Goal: Obtain resource: Obtain resource

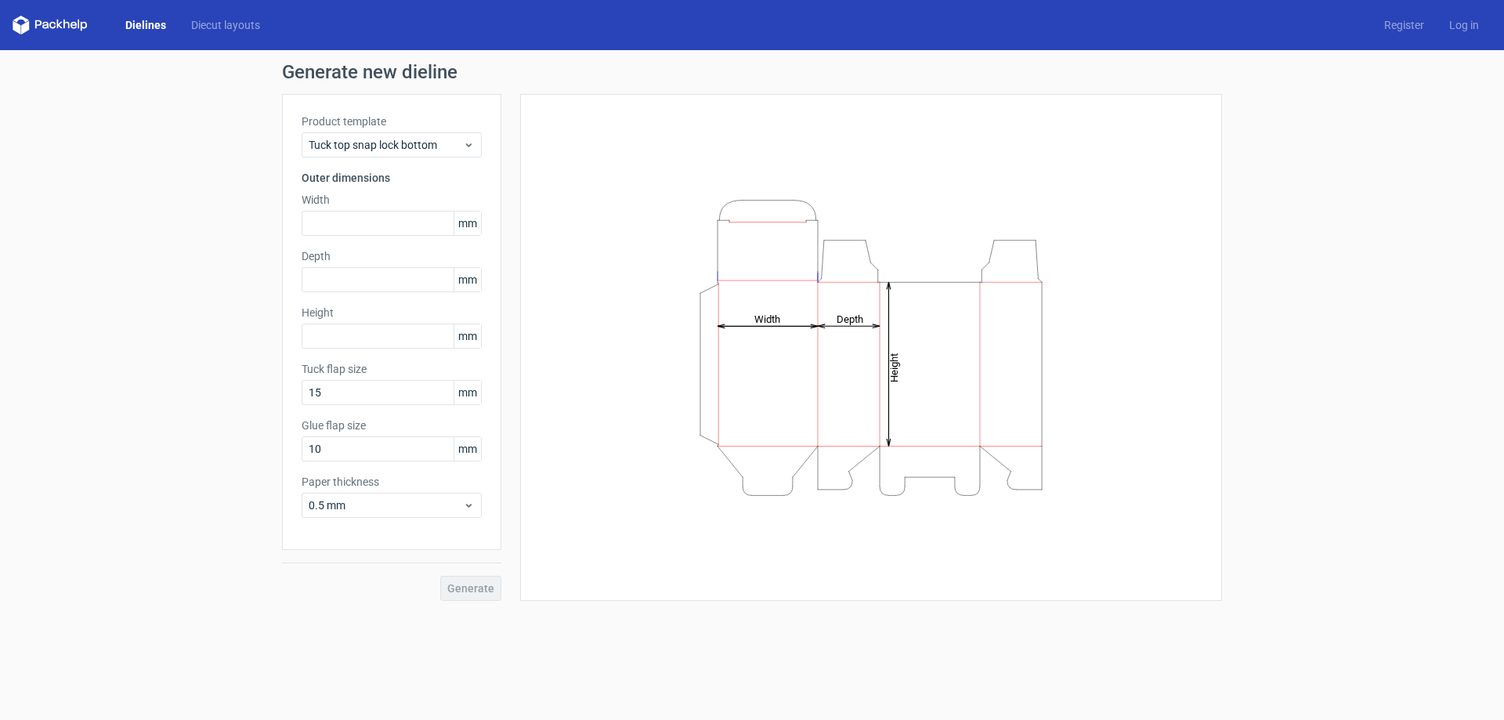
click at [143, 18] on link "Dielines" at bounding box center [146, 25] width 66 height 16
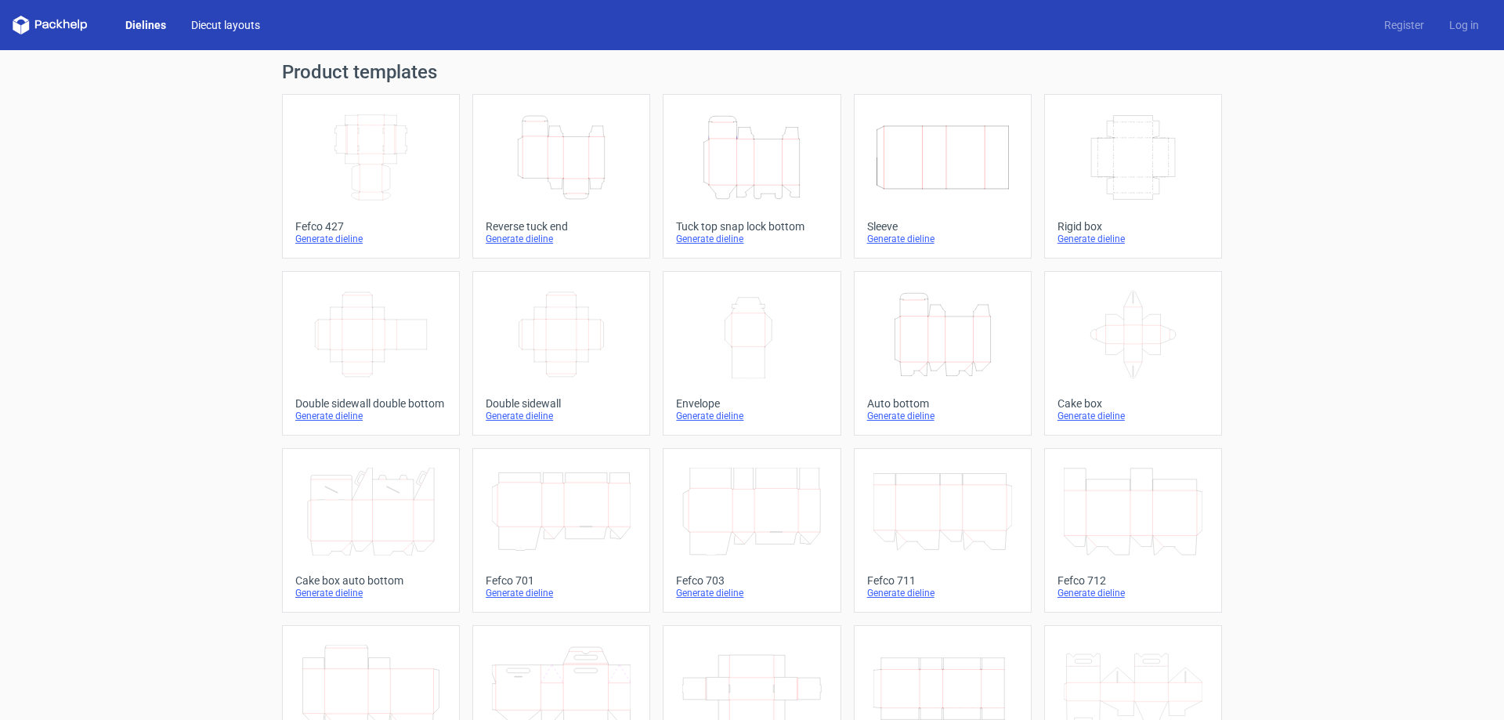
click at [239, 23] on link "Diecut layouts" at bounding box center [226, 25] width 94 height 16
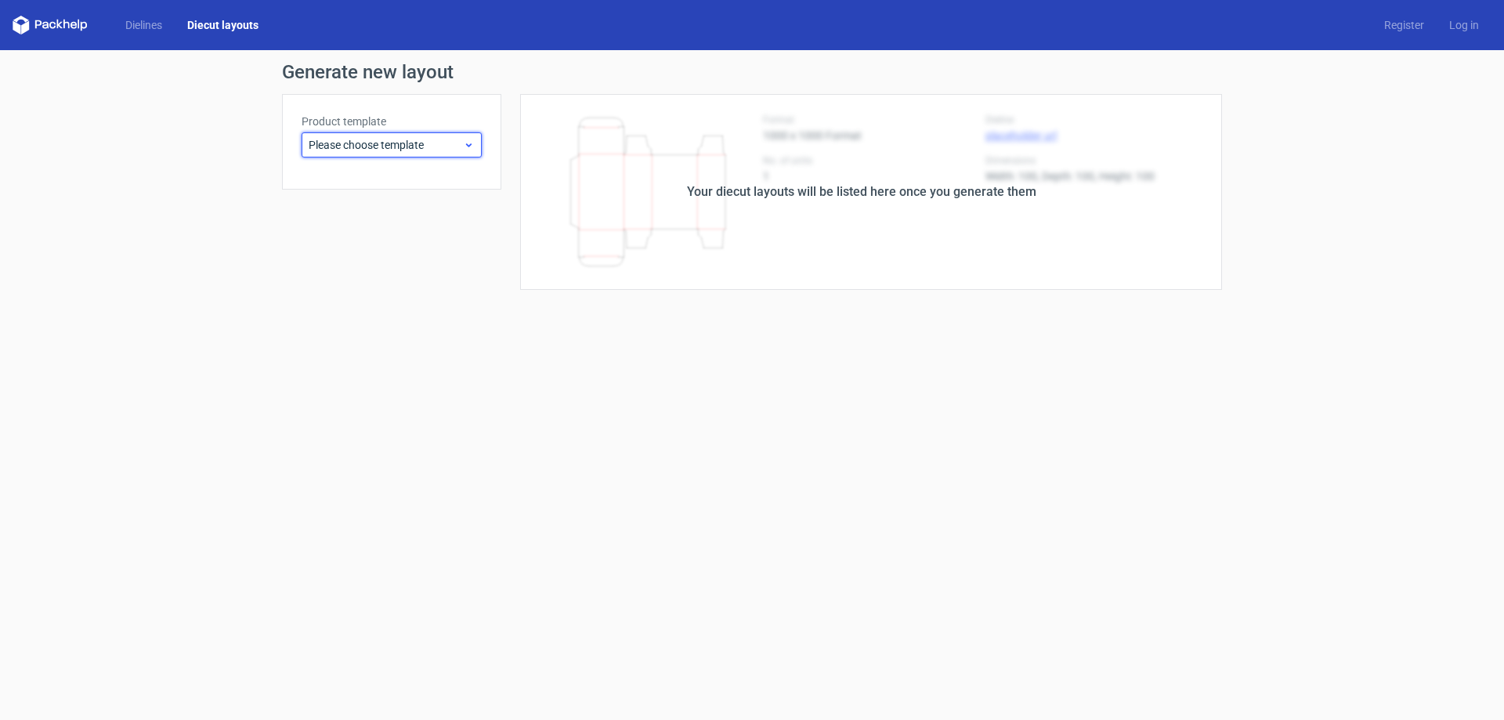
click at [410, 150] on span "Please choose template" at bounding box center [386, 145] width 154 height 16
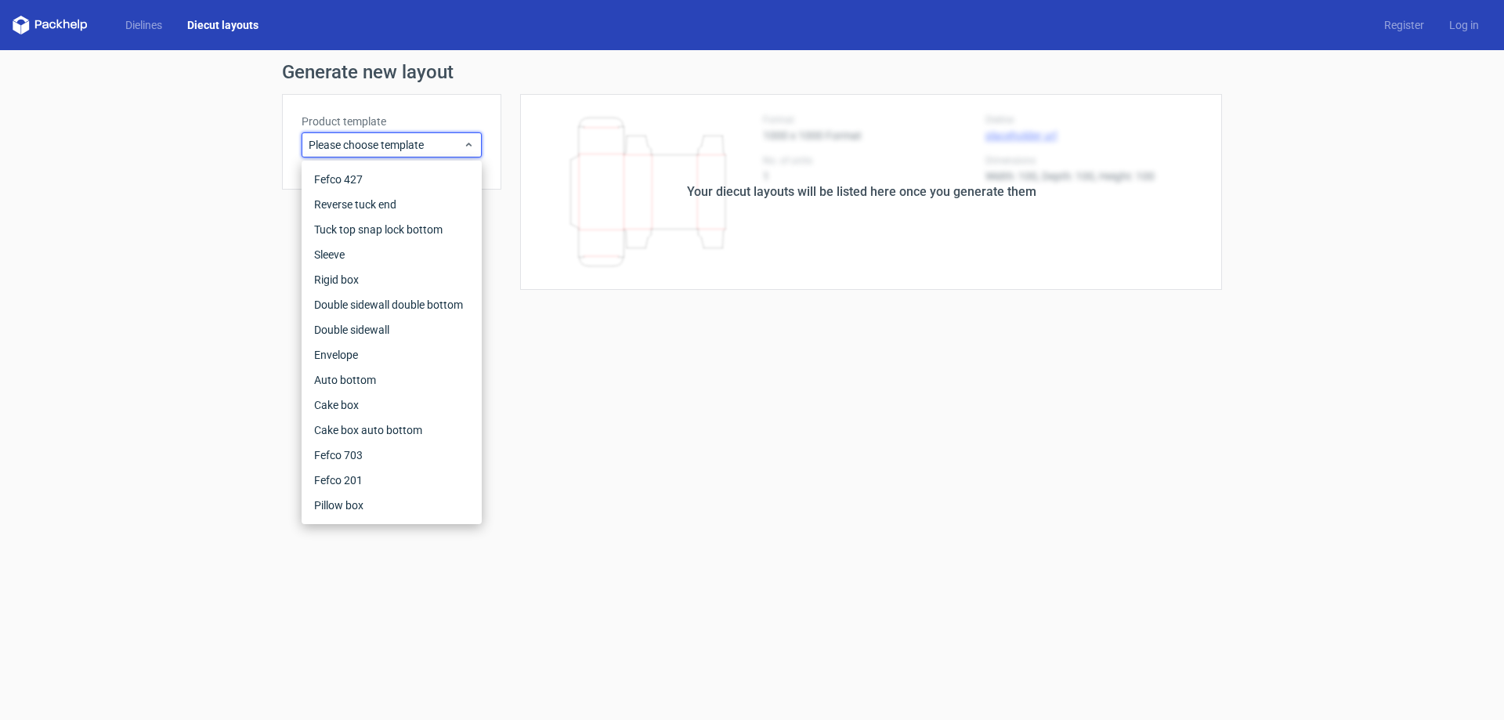
click at [607, 496] on form "Generate new layout Product template Please choose template Your diecut layouts…" at bounding box center [752, 385] width 1504 height 670
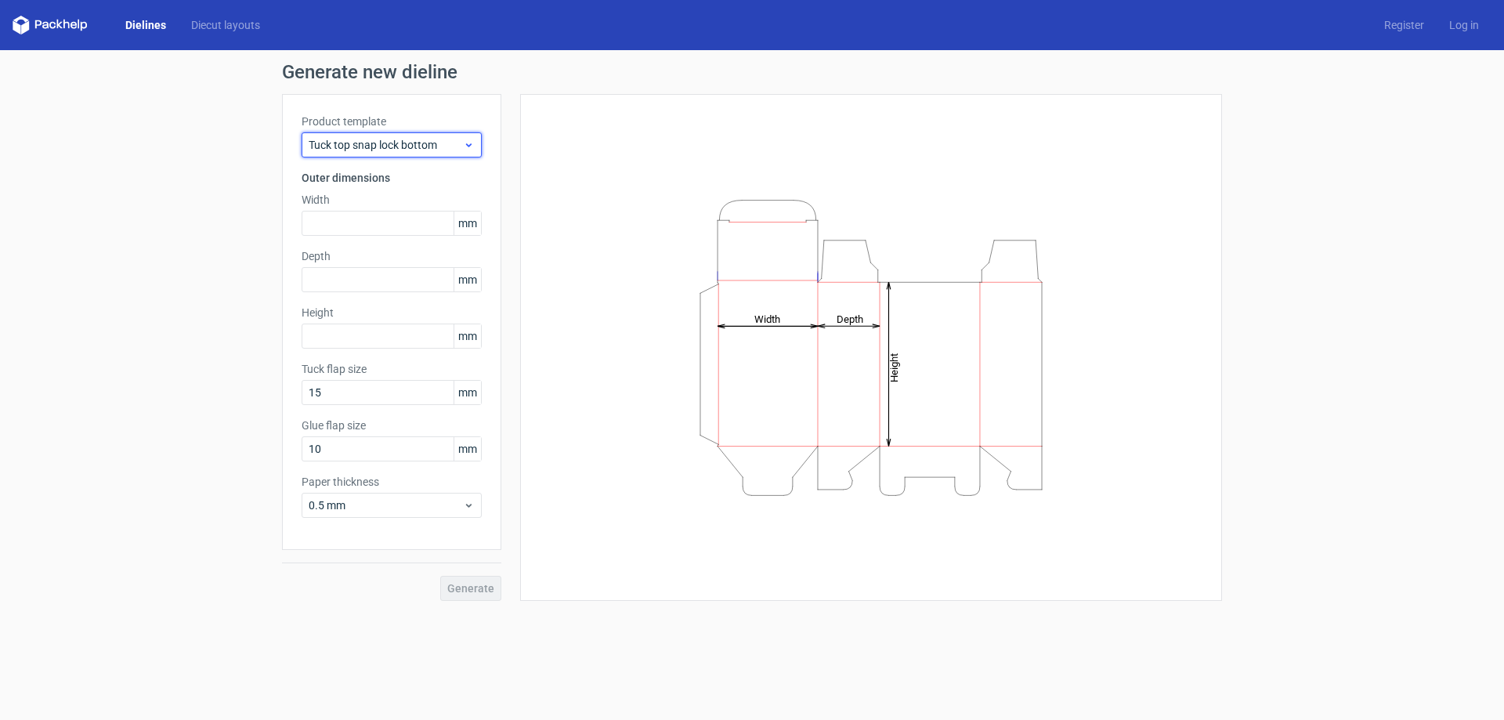
click at [455, 139] on span "Tuck top snap lock bottom" at bounding box center [386, 145] width 154 height 16
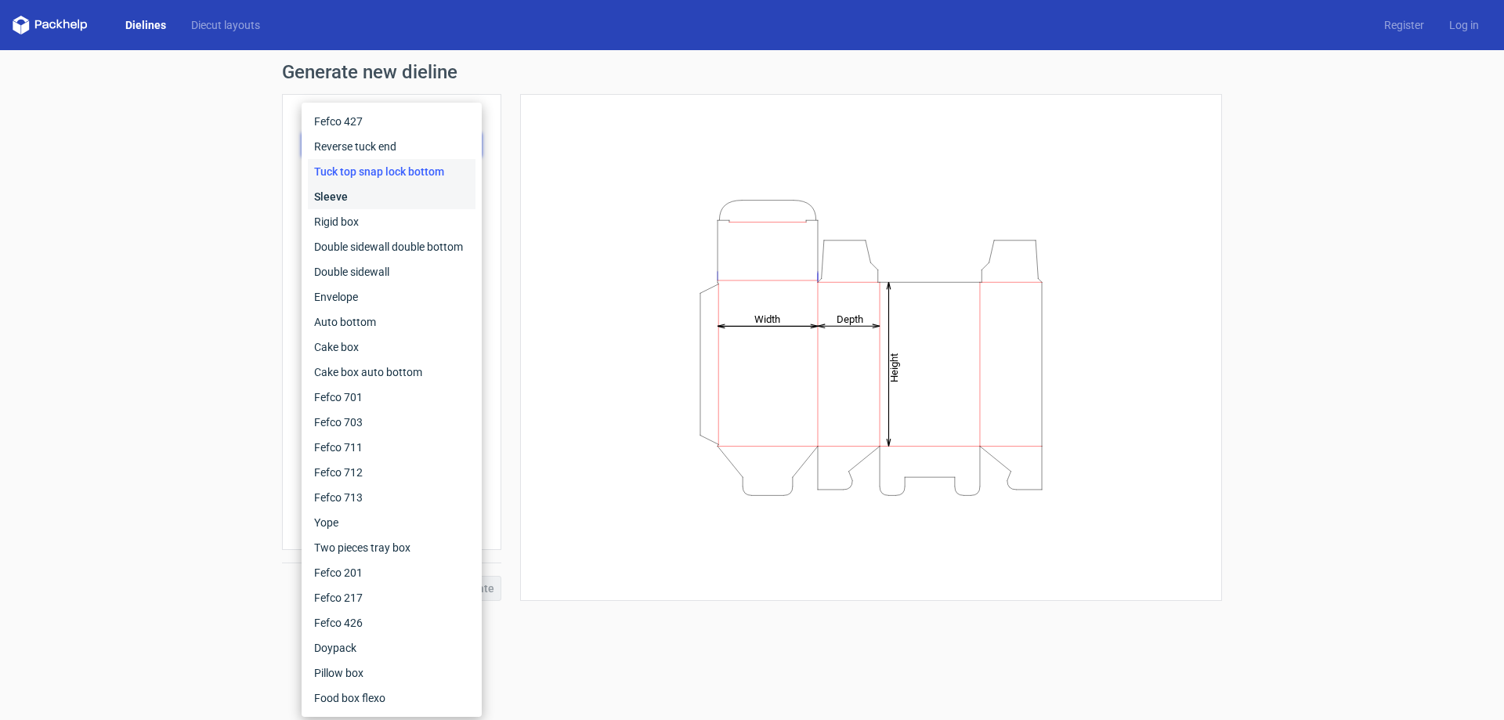
click at [397, 206] on div "Sleeve" at bounding box center [392, 196] width 168 height 25
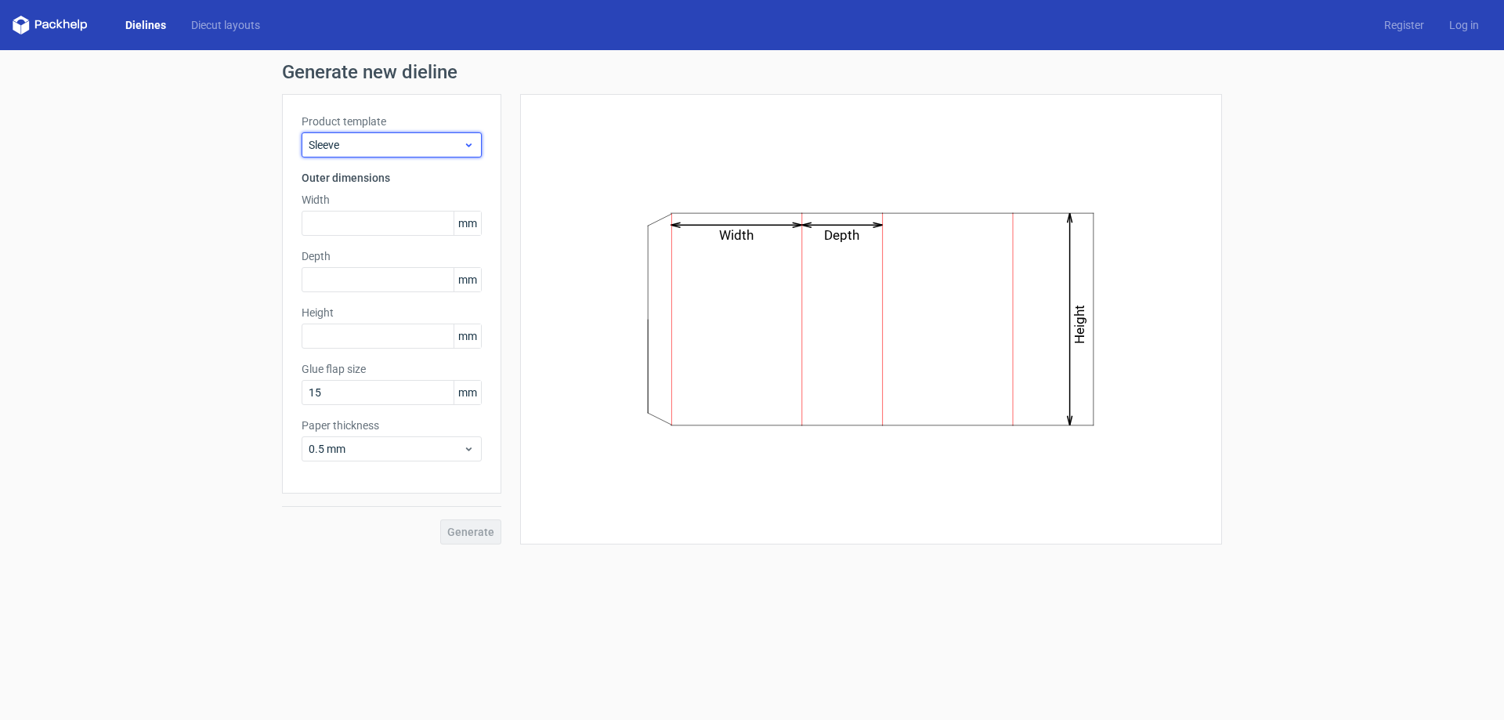
click at [383, 136] on div "Sleeve" at bounding box center [392, 144] width 180 height 25
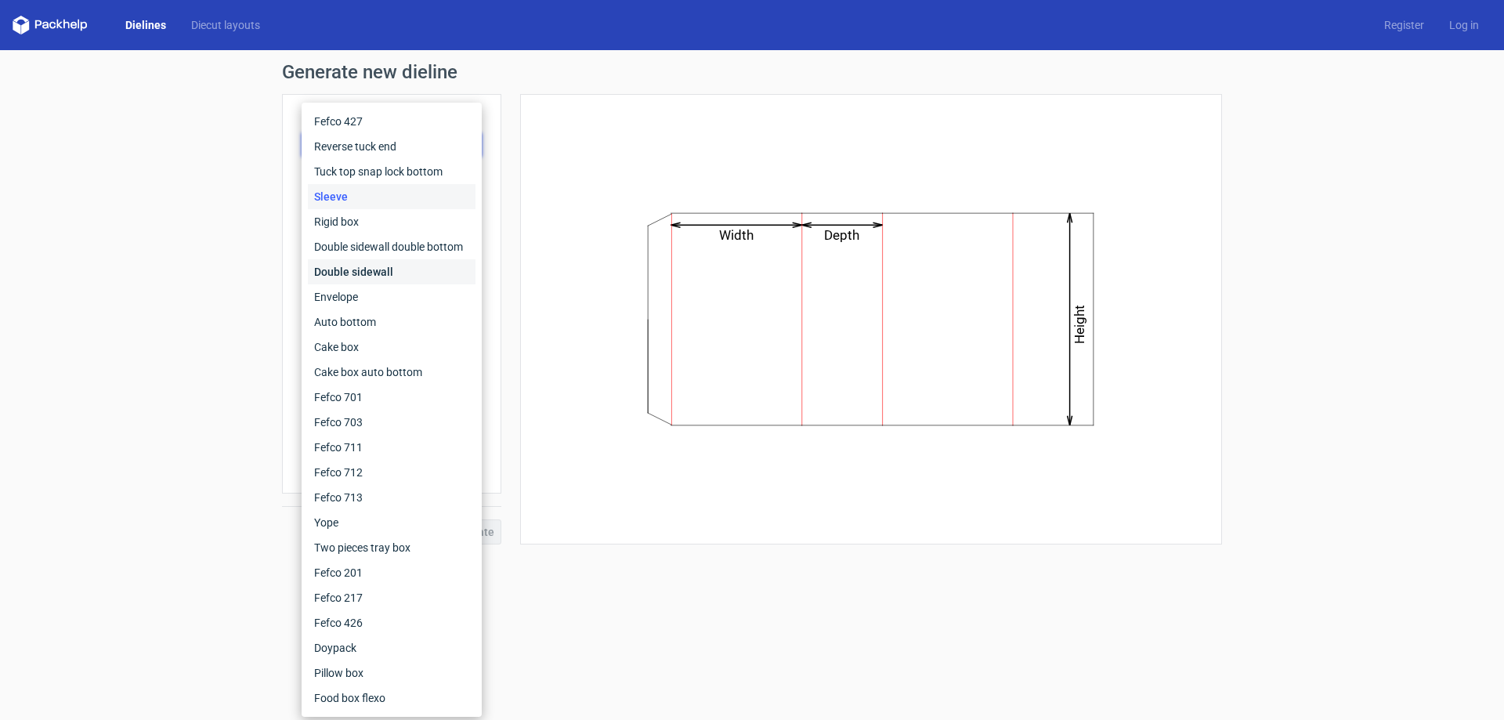
click at [405, 276] on div "Double sidewall" at bounding box center [392, 271] width 168 height 25
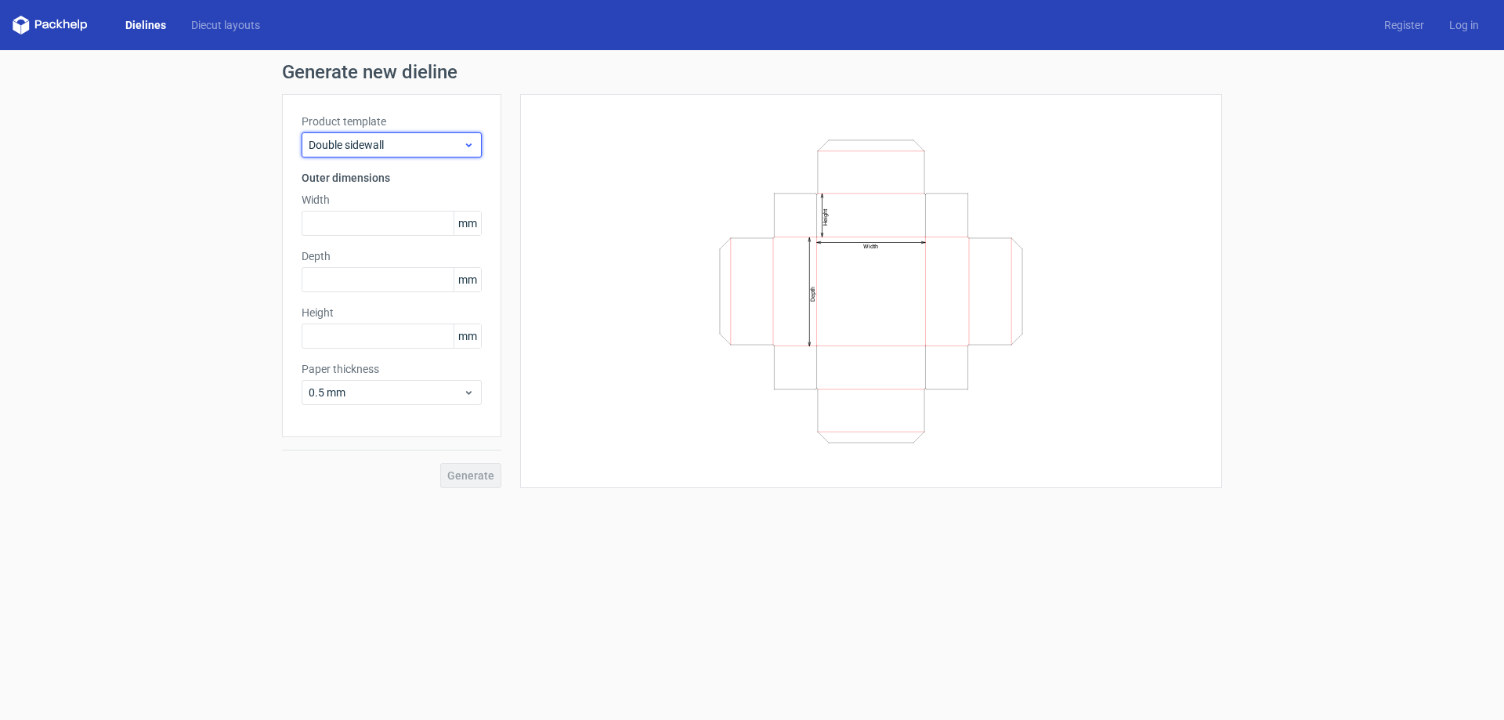
click at [395, 150] on span "Double sidewall" at bounding box center [386, 145] width 154 height 16
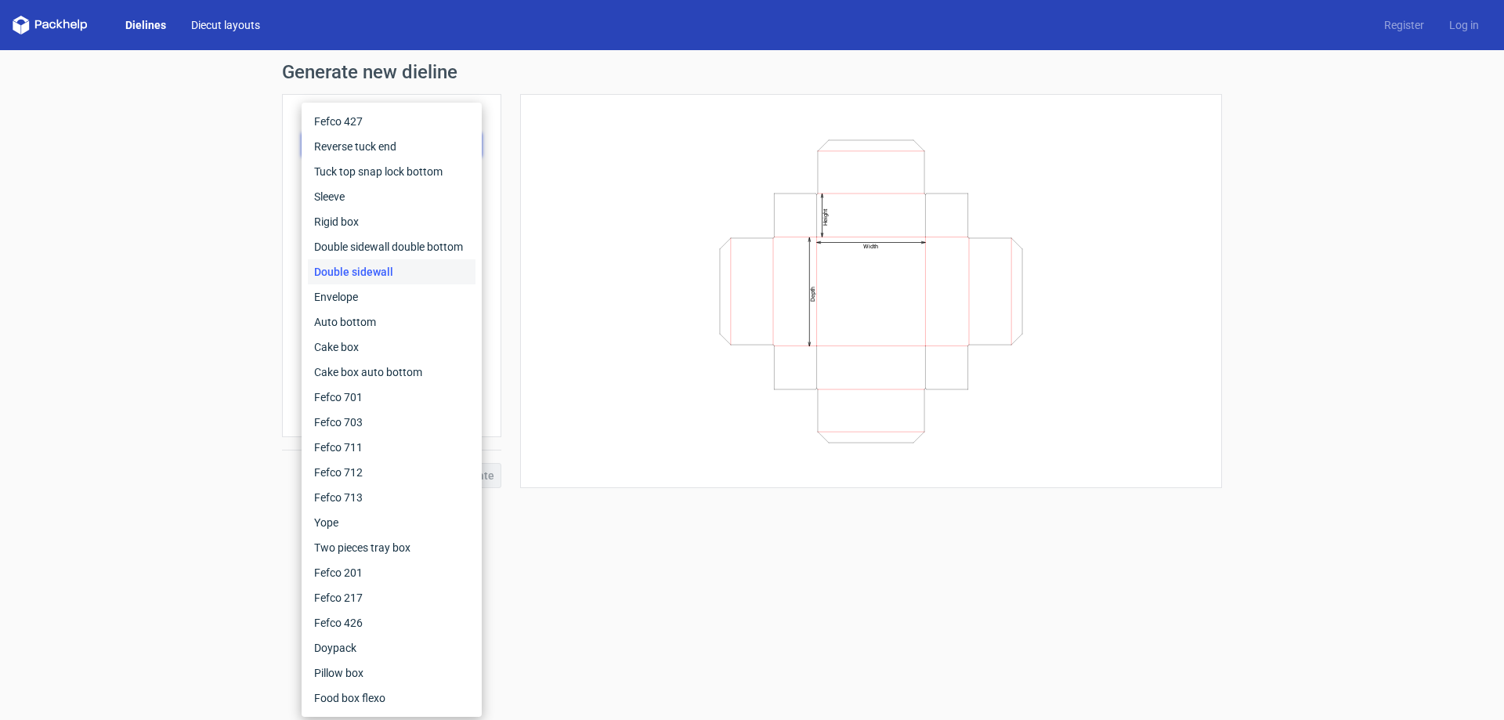
click at [211, 25] on link "Diecut layouts" at bounding box center [226, 25] width 94 height 16
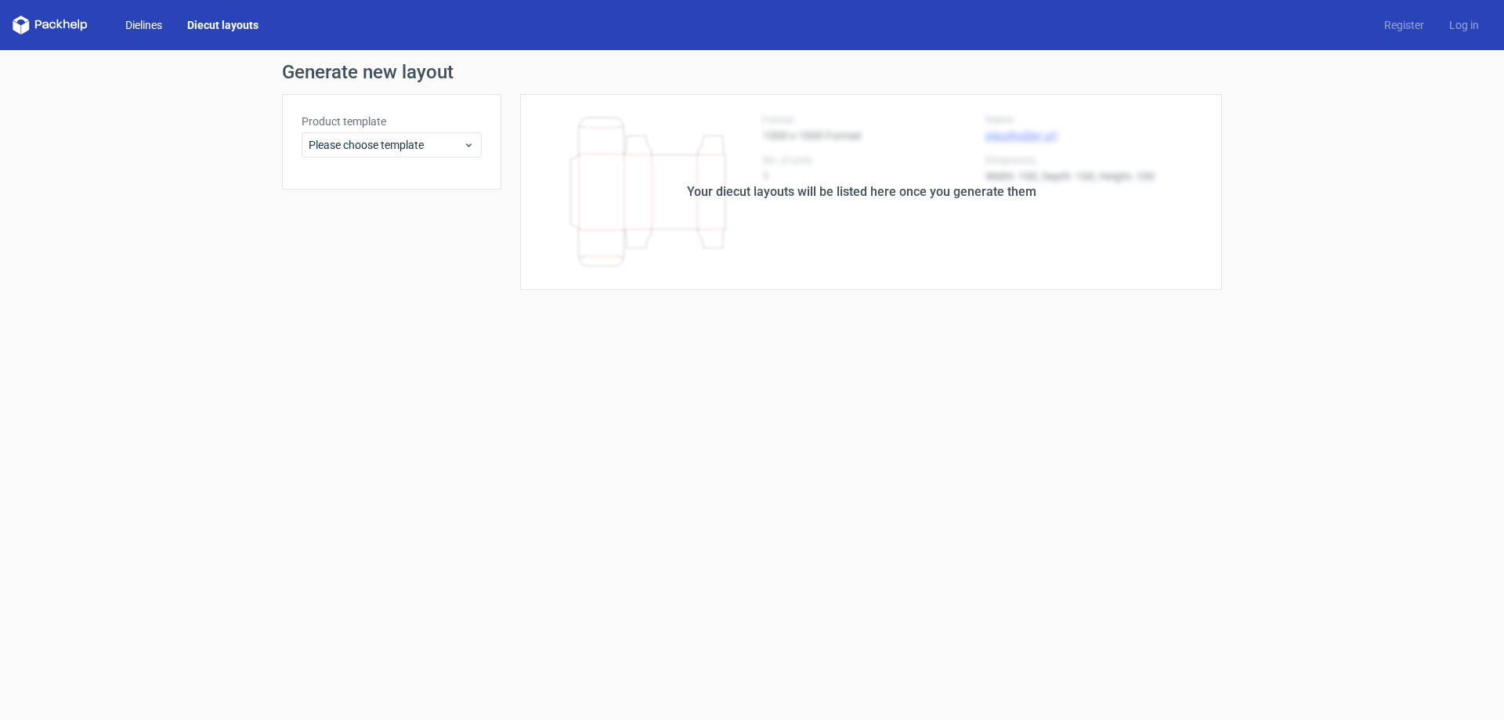
click at [136, 21] on link "Dielines" at bounding box center [144, 25] width 62 height 16
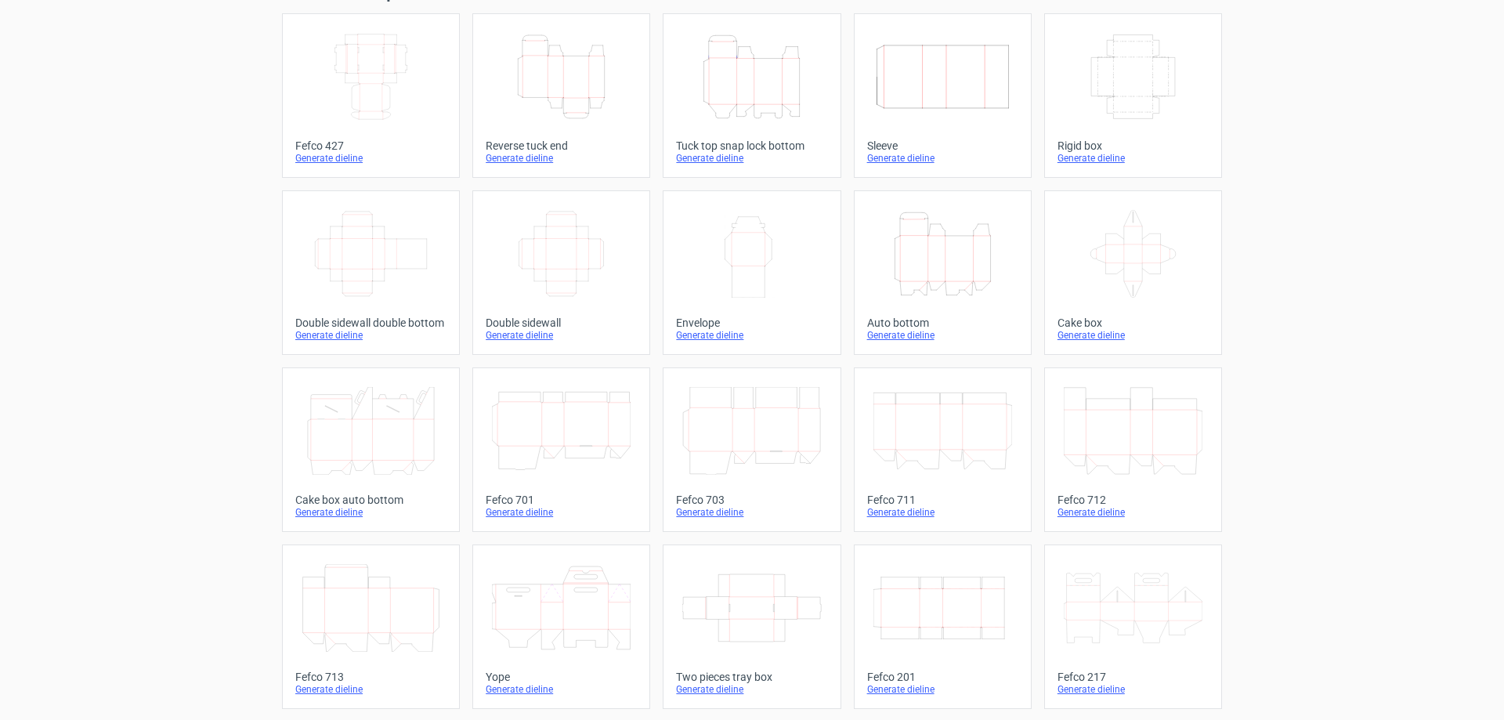
scroll to position [157, 0]
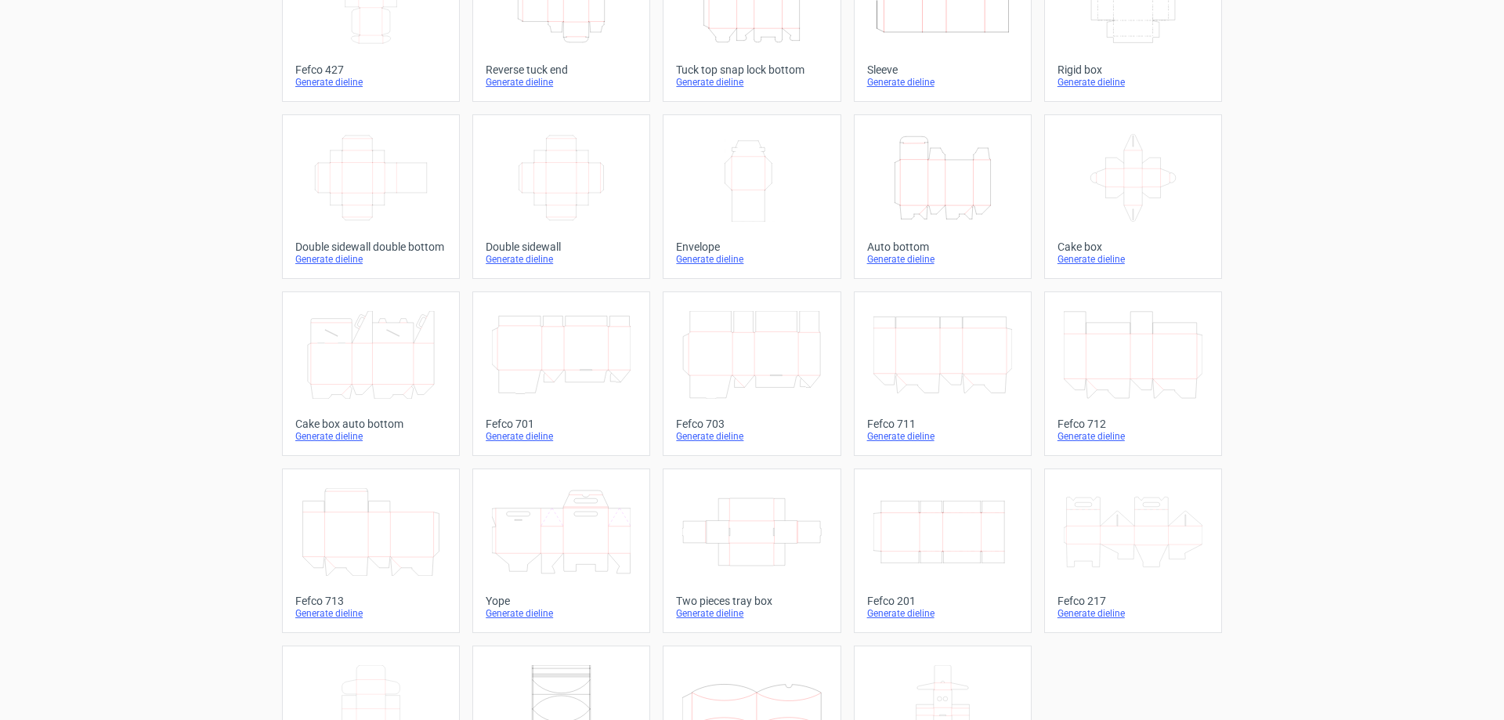
click at [729, 531] on icon at bounding box center [751, 532] width 139 height 88
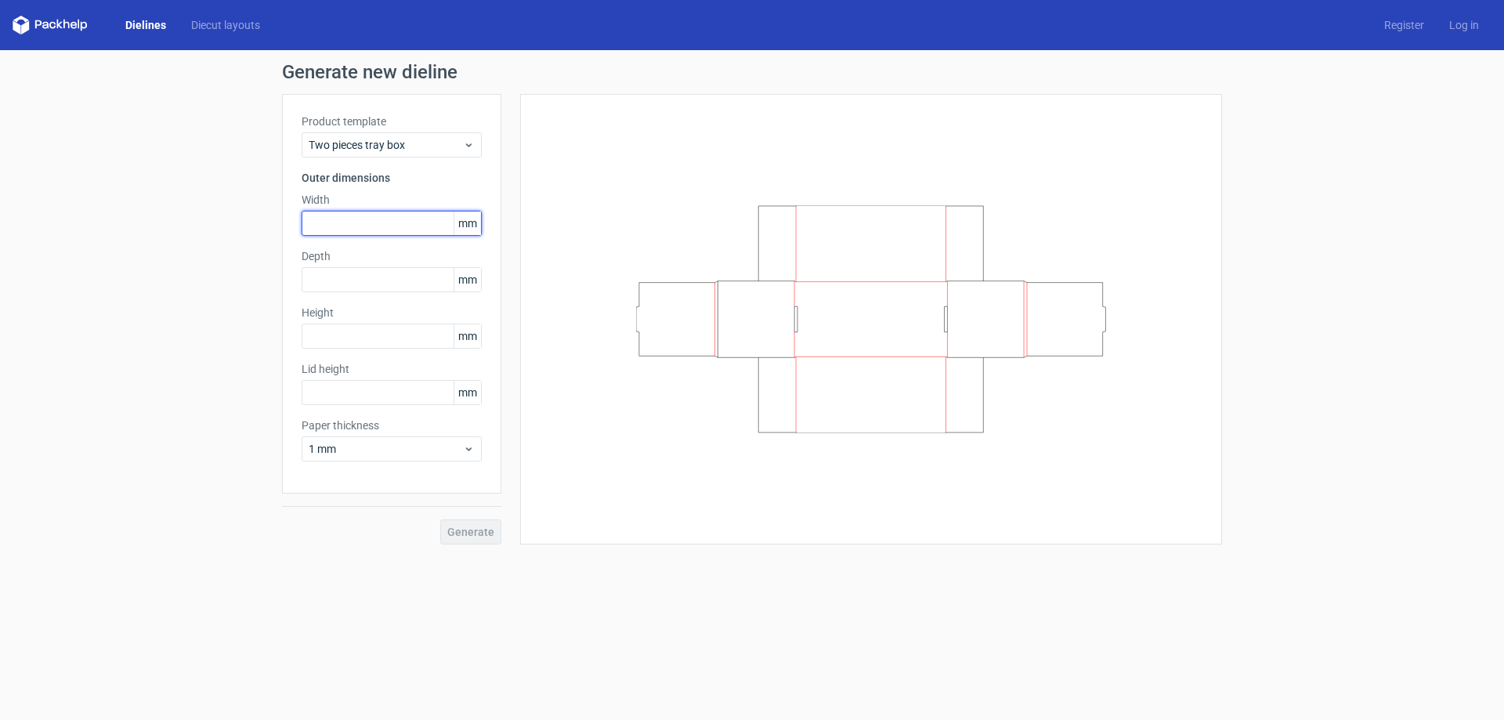
click at [385, 230] on input "text" at bounding box center [392, 223] width 180 height 25
type input "185"
type input "35"
click at [390, 400] on input "text" at bounding box center [392, 392] width 180 height 25
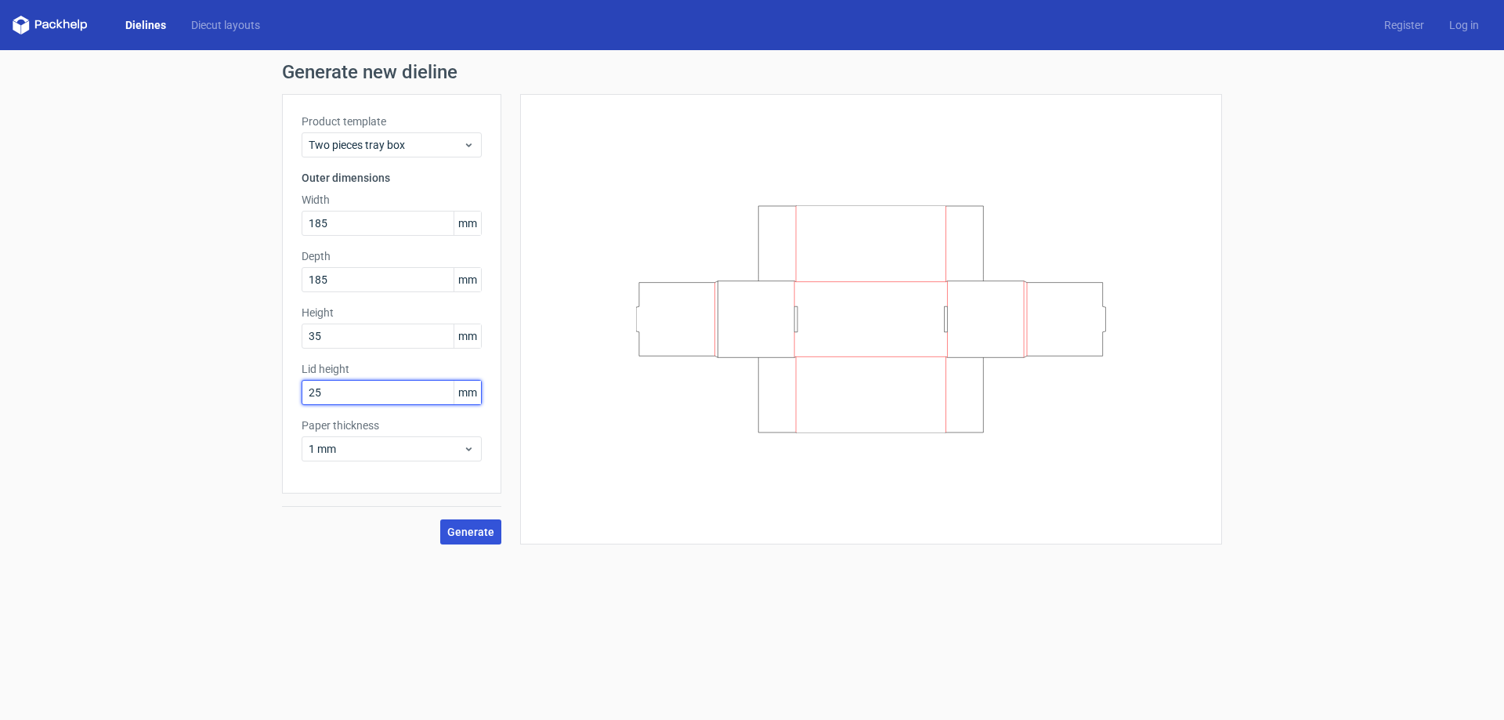
type input "25"
click at [478, 528] on span "Generate" at bounding box center [470, 531] width 47 height 11
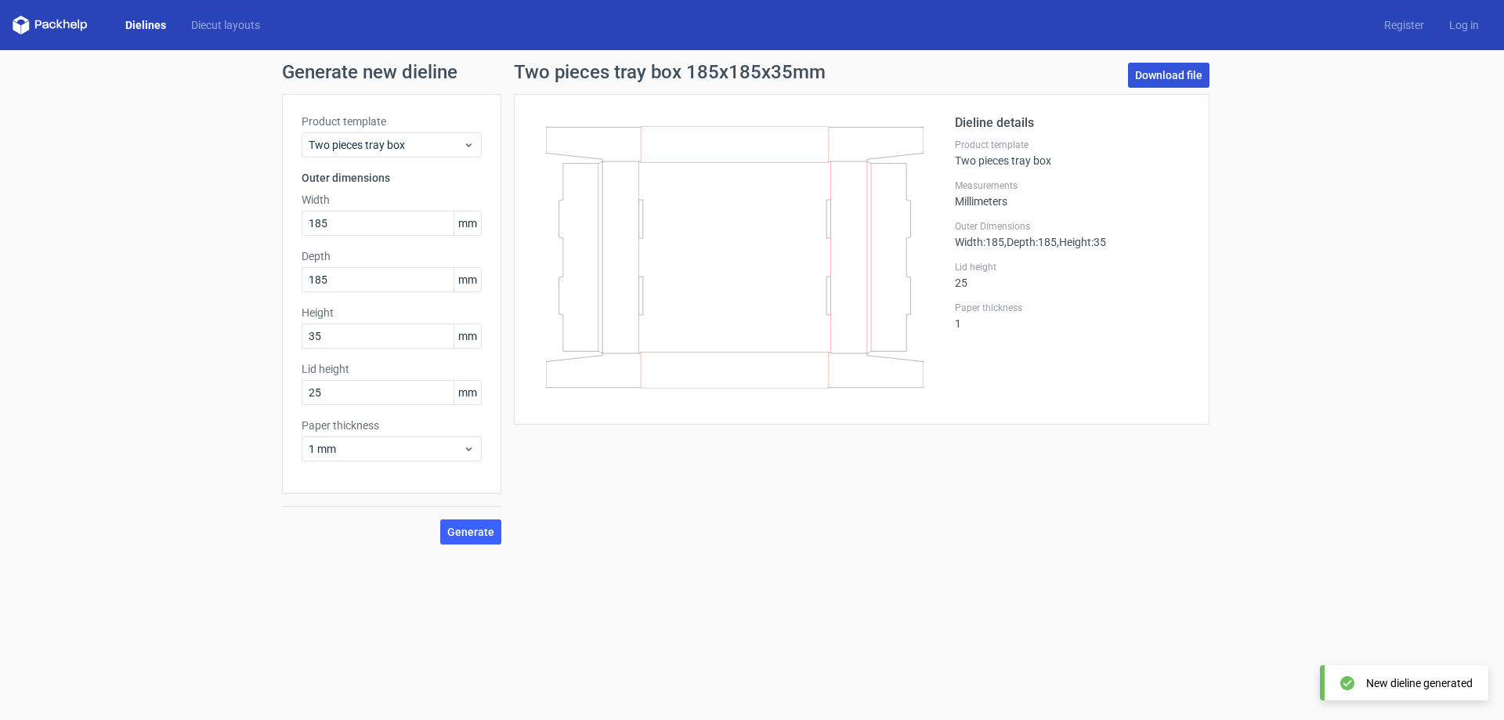
click at [1173, 70] on link "Download file" at bounding box center [1168, 75] width 81 height 25
click at [1190, 70] on link "Download file" at bounding box center [1168, 75] width 81 height 25
click at [161, 22] on link "Dielines" at bounding box center [146, 25] width 66 height 16
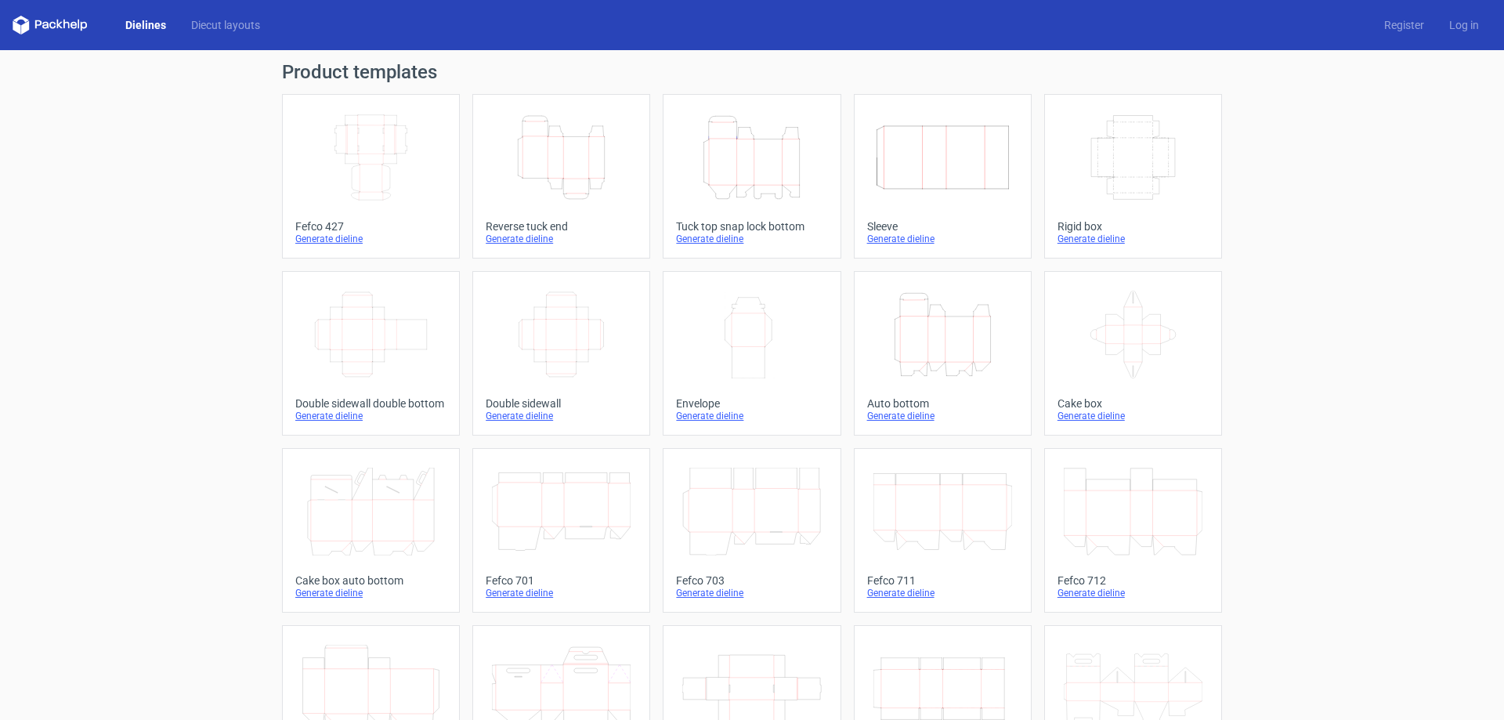
click at [540, 357] on icon "Width Depth Height" at bounding box center [561, 335] width 139 height 88
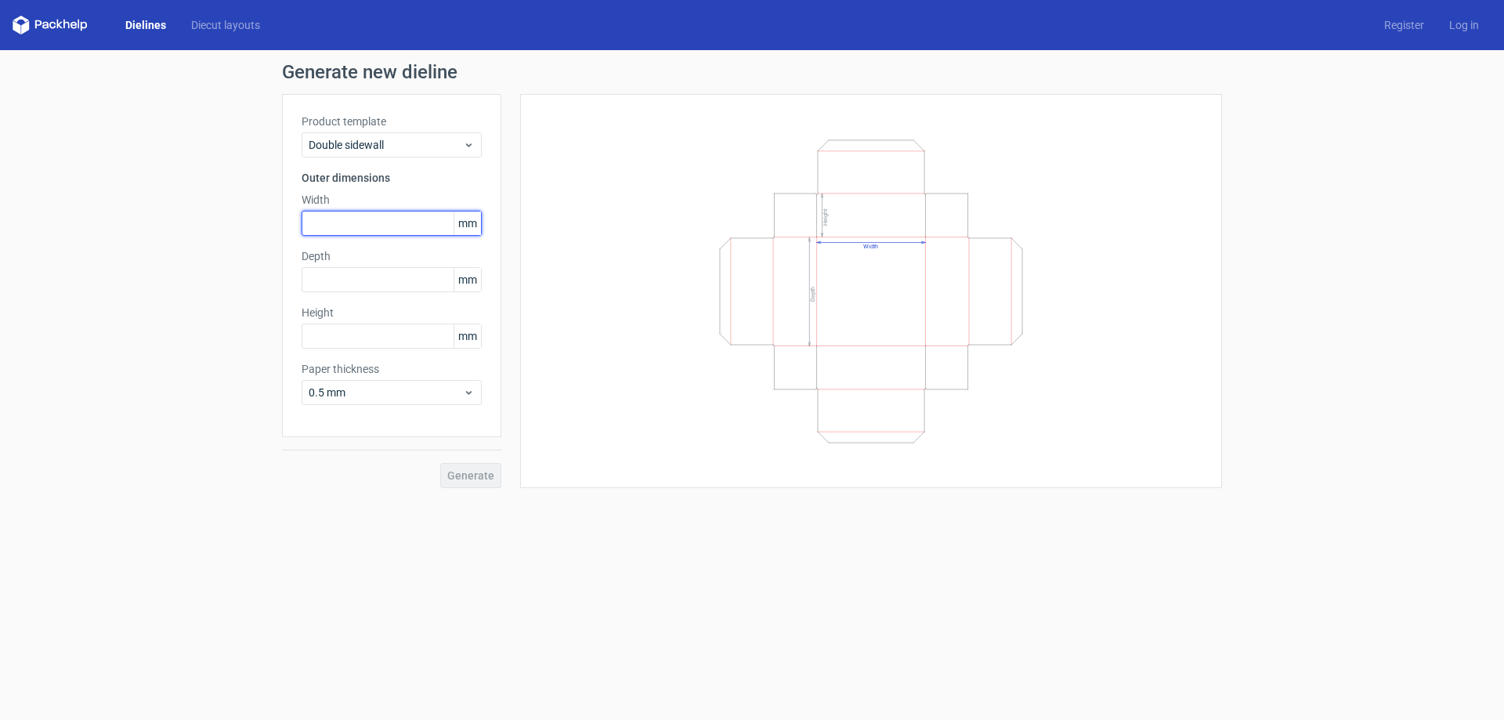
click at [402, 220] on input "text" at bounding box center [392, 223] width 180 height 25
type input "185"
type input "2"
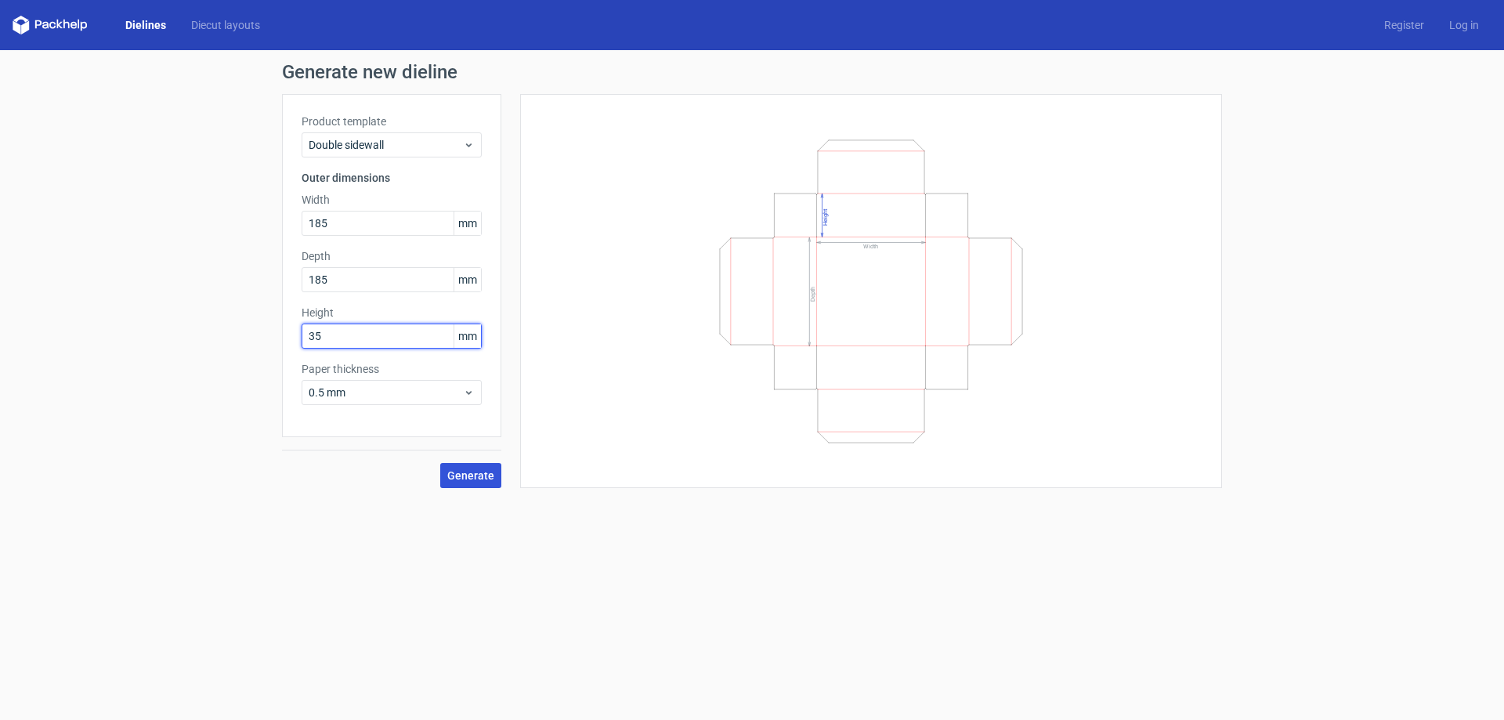
type input "35"
click at [455, 482] on button "Generate" at bounding box center [470, 475] width 61 height 25
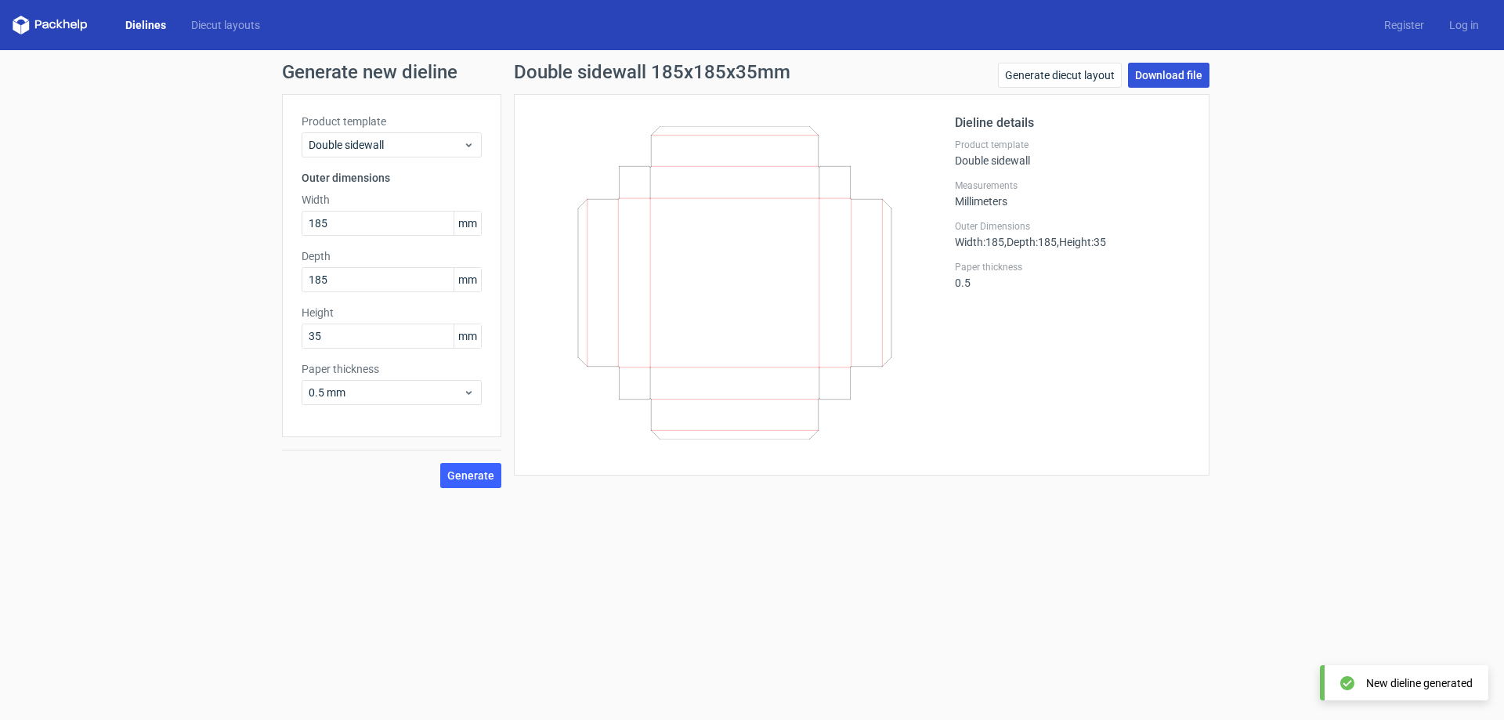
click at [1192, 67] on link "Download file" at bounding box center [1168, 75] width 81 height 25
drag, startPoint x: 343, startPoint y: 221, endPoint x: 216, endPoint y: 221, distance: 126.9
click at [216, 221] on div "Generate new dieline Product template Double sidewall Outer dimensions Width 18…" at bounding box center [752, 275] width 1504 height 450
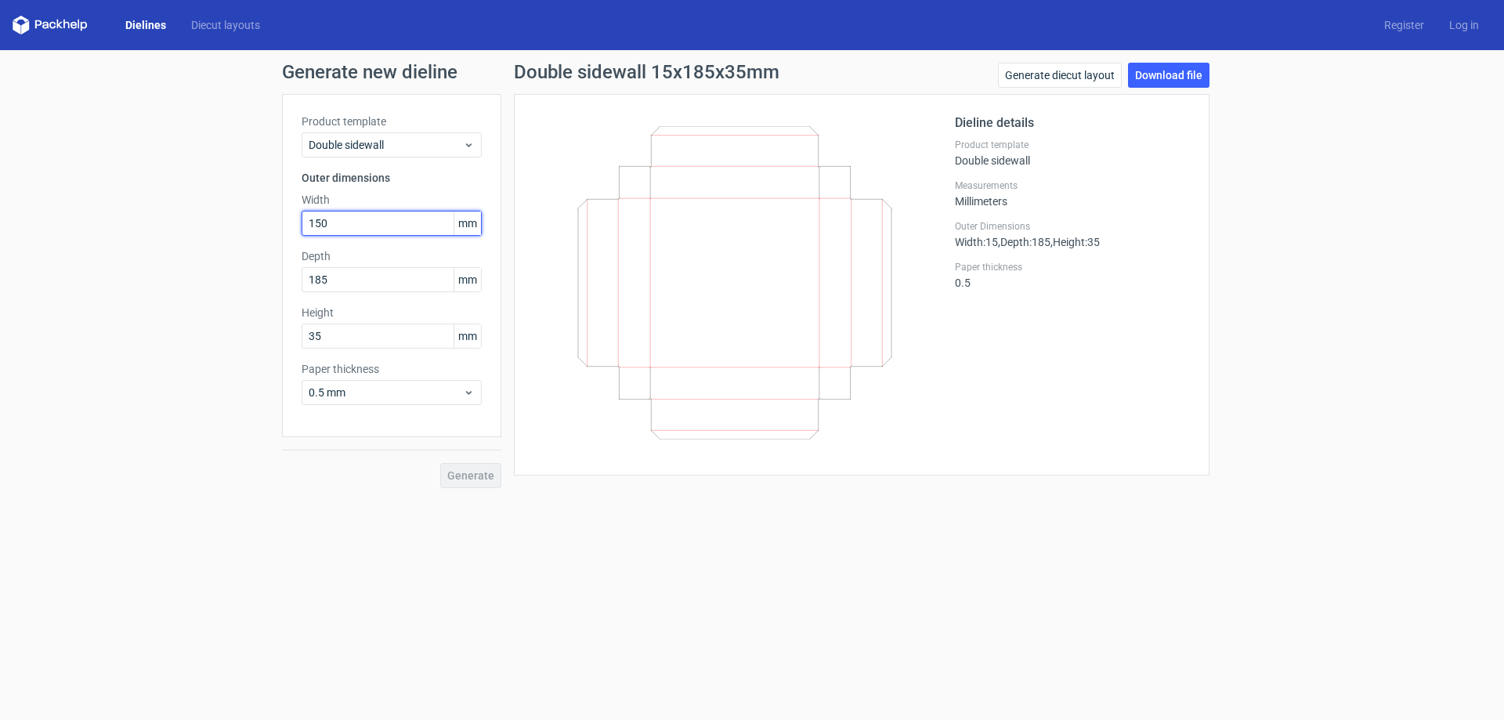
type input "150"
click at [477, 476] on span "Generate" at bounding box center [470, 475] width 47 height 11
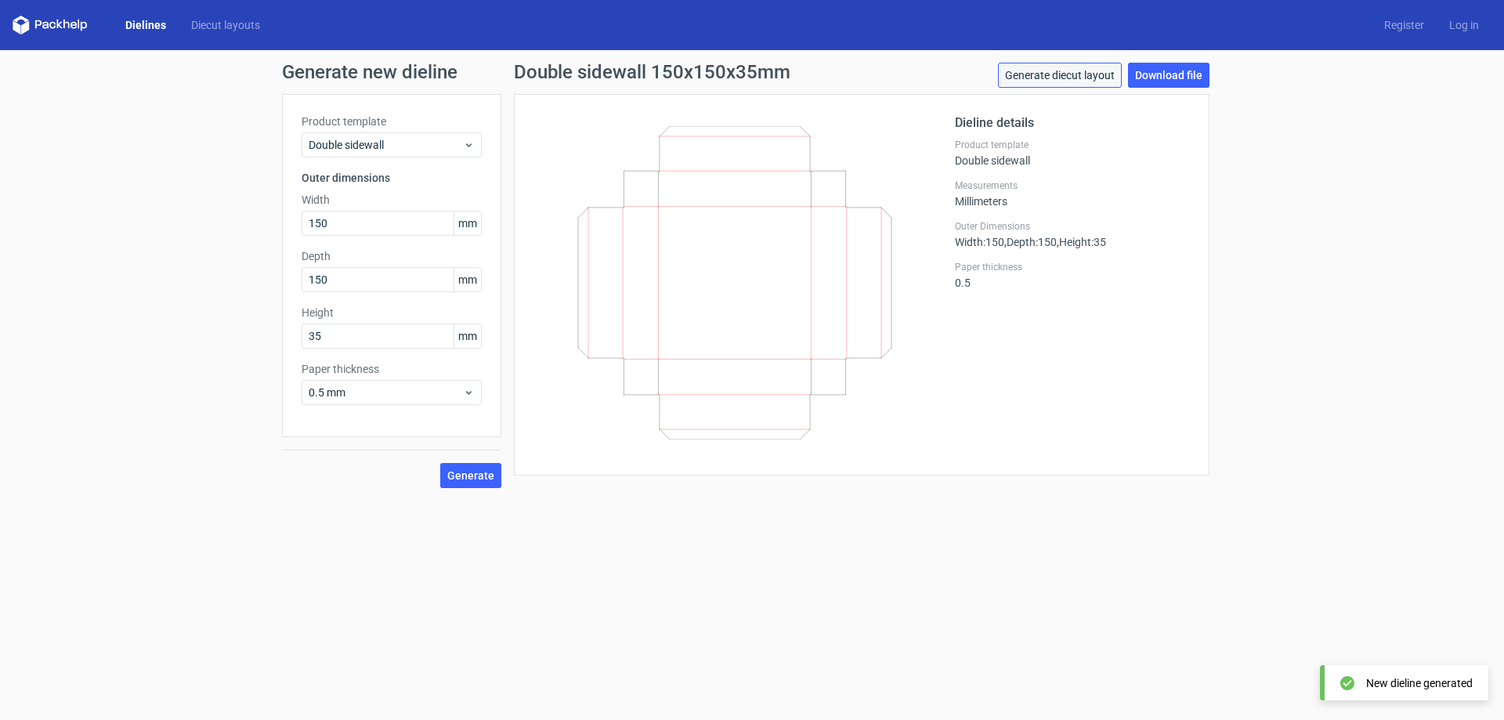
click at [1073, 67] on link "Generate diecut layout" at bounding box center [1060, 75] width 124 height 25
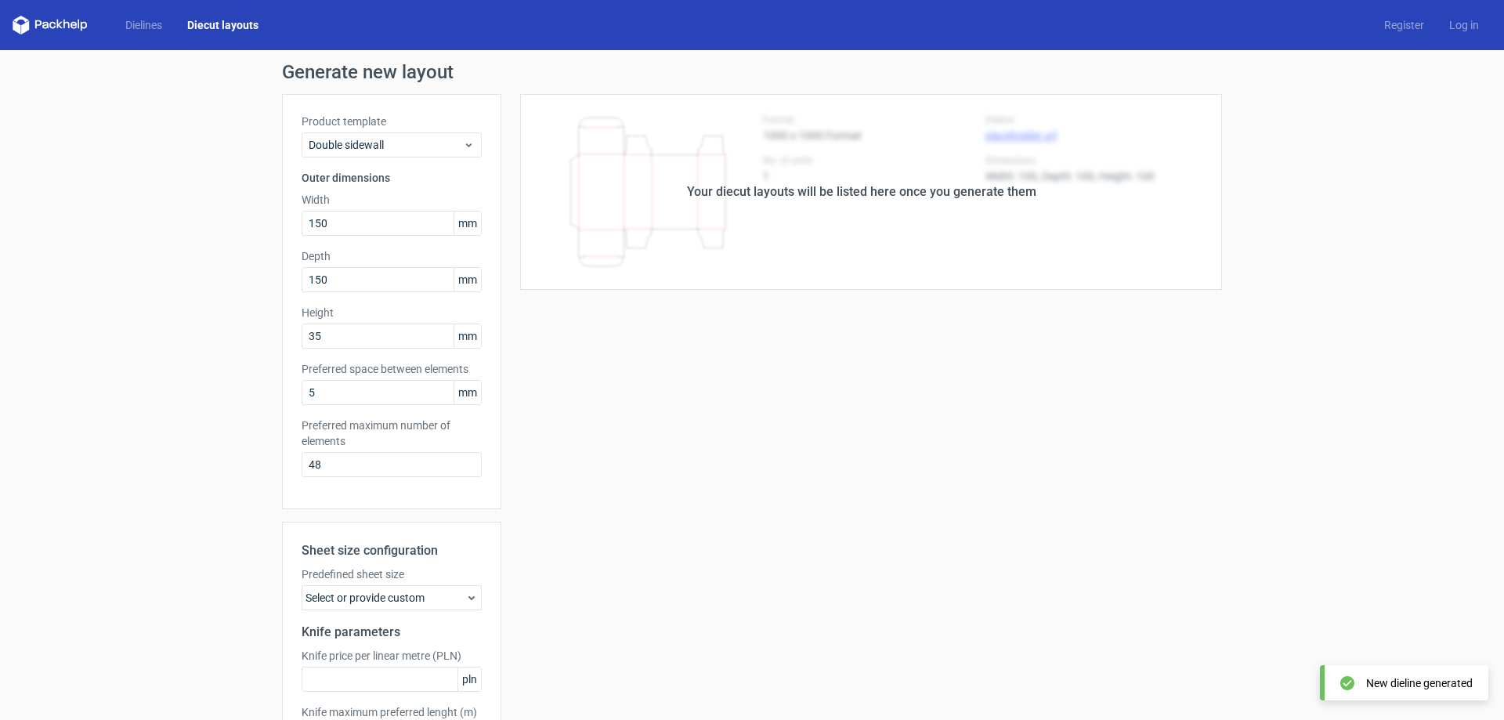
scroll to position [124, 0]
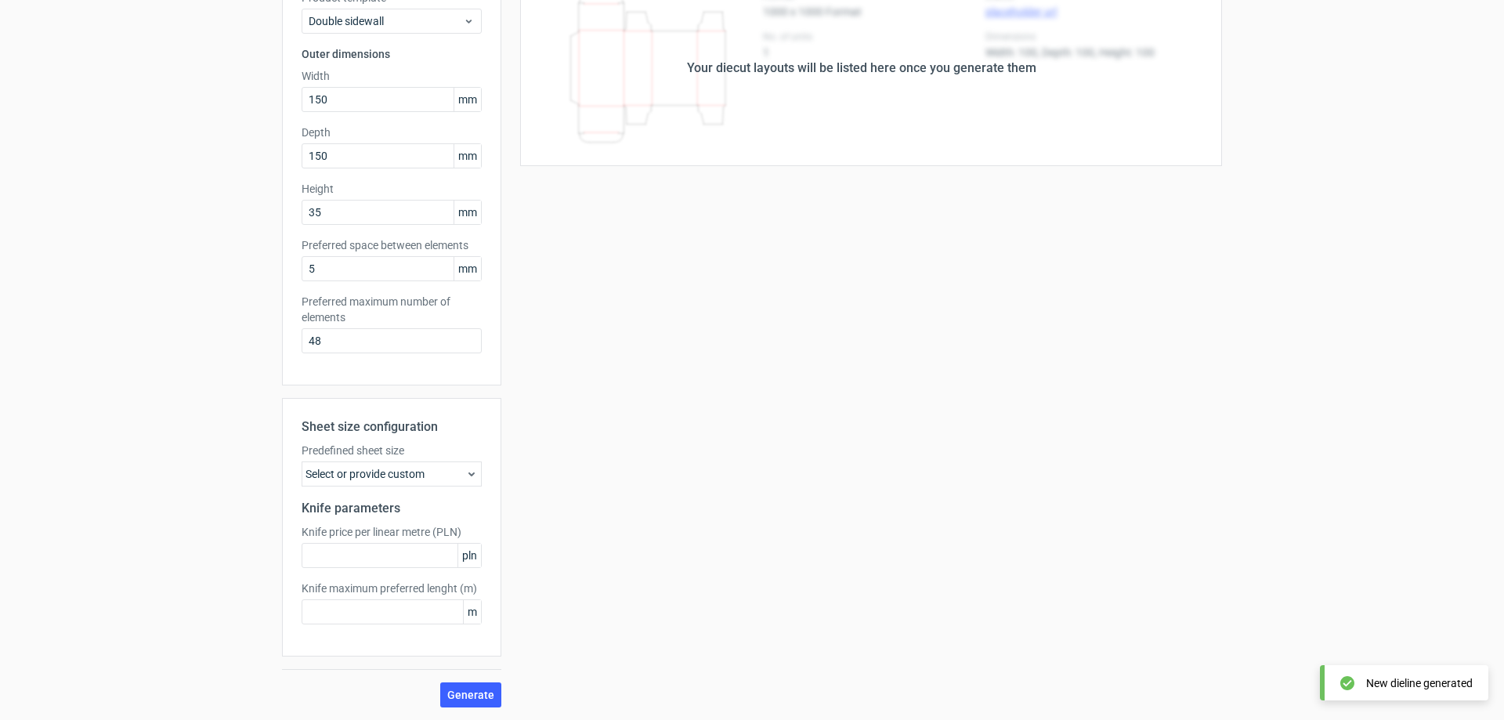
click at [392, 476] on div "Select or provide custom" at bounding box center [392, 473] width 180 height 25
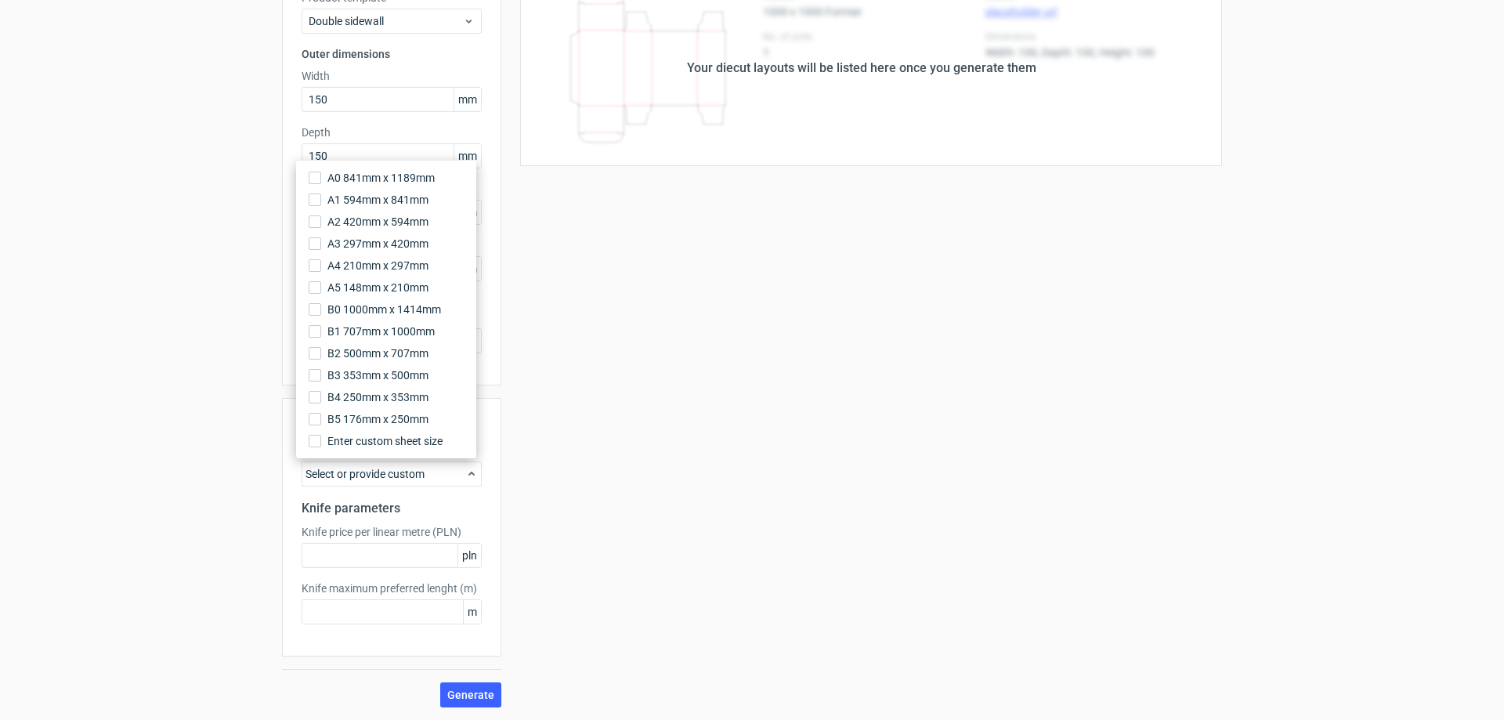
click at [680, 437] on div "Your diecut layouts will be listed here once you generate them Height Depth Wid…" at bounding box center [861, 338] width 721 height 737
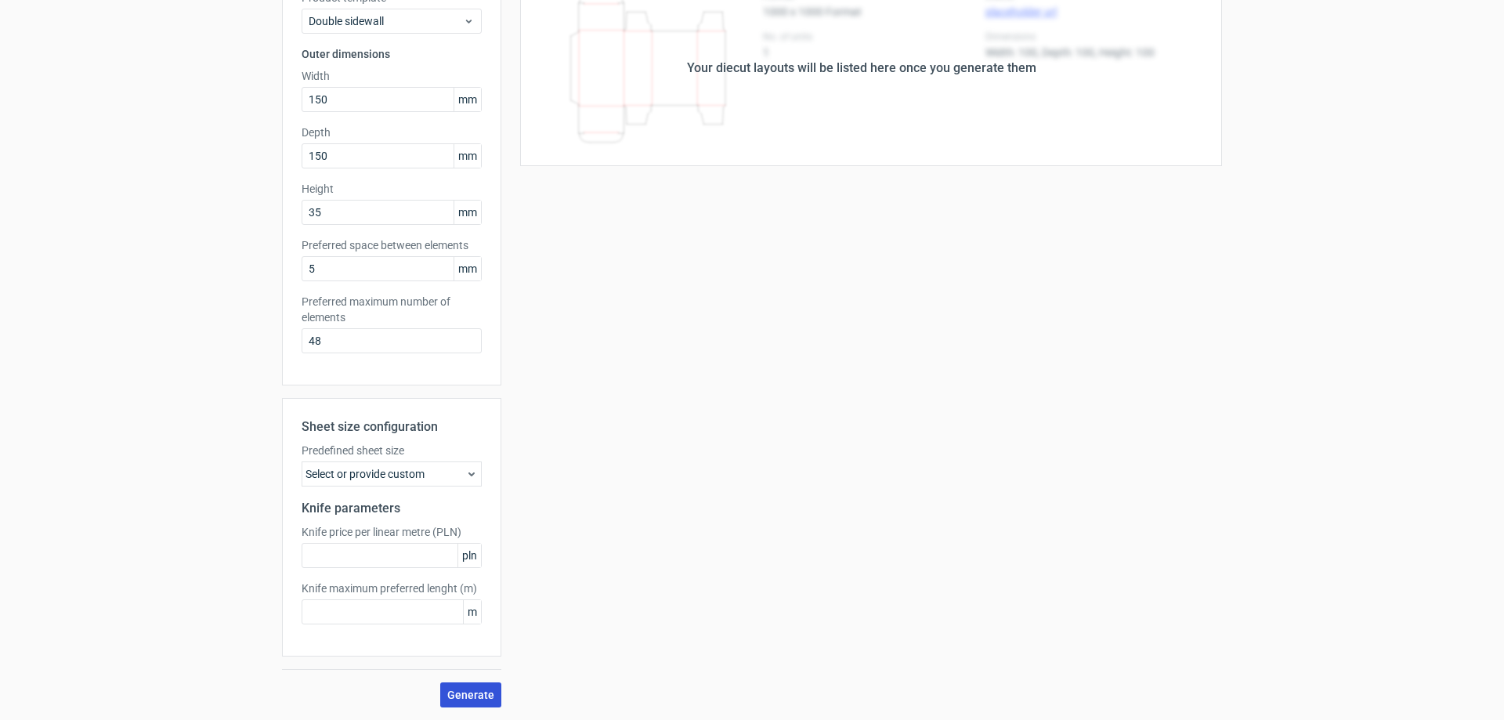
click at [458, 698] on span "Generate" at bounding box center [470, 694] width 47 height 11
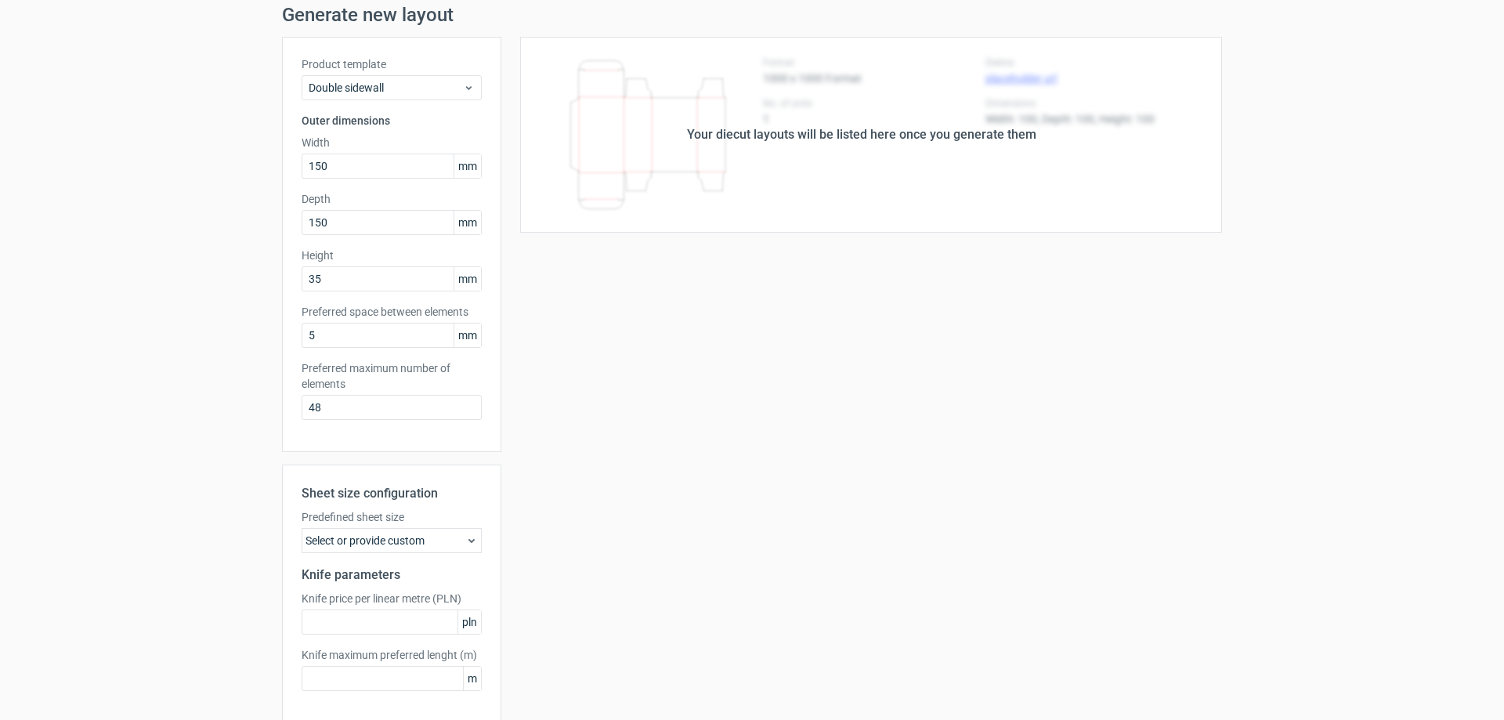
scroll to position [0, 0]
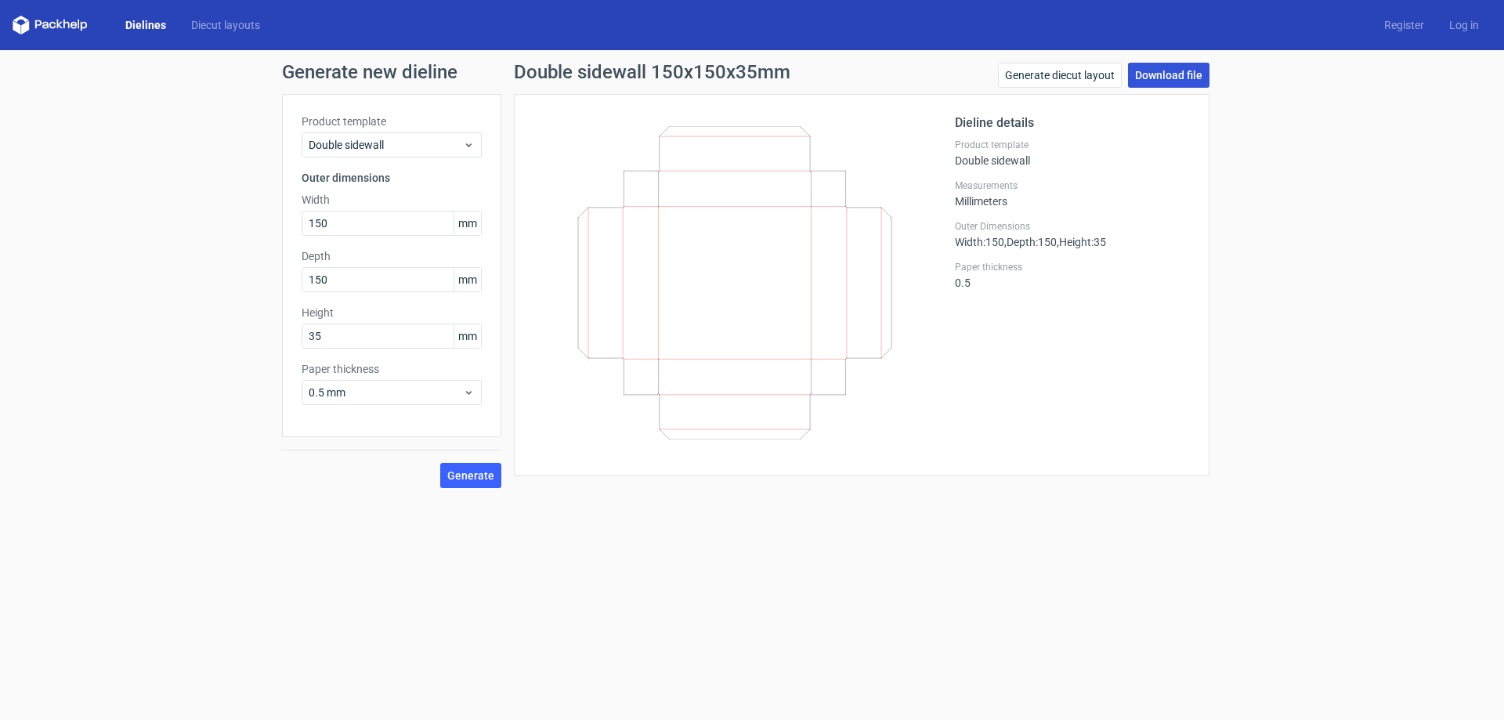
click at [1175, 81] on link "Download file" at bounding box center [1168, 75] width 81 height 25
click at [466, 470] on span "Generate" at bounding box center [470, 475] width 47 height 11
click at [1167, 84] on link "Download file" at bounding box center [1168, 75] width 81 height 25
drag, startPoint x: 1167, startPoint y: 84, endPoint x: 1331, endPoint y: 171, distance: 185.4
click at [1361, 325] on div "Generate new dieline Product template Double sidewall Outer dimensions Width 15…" at bounding box center [752, 275] width 1504 height 450
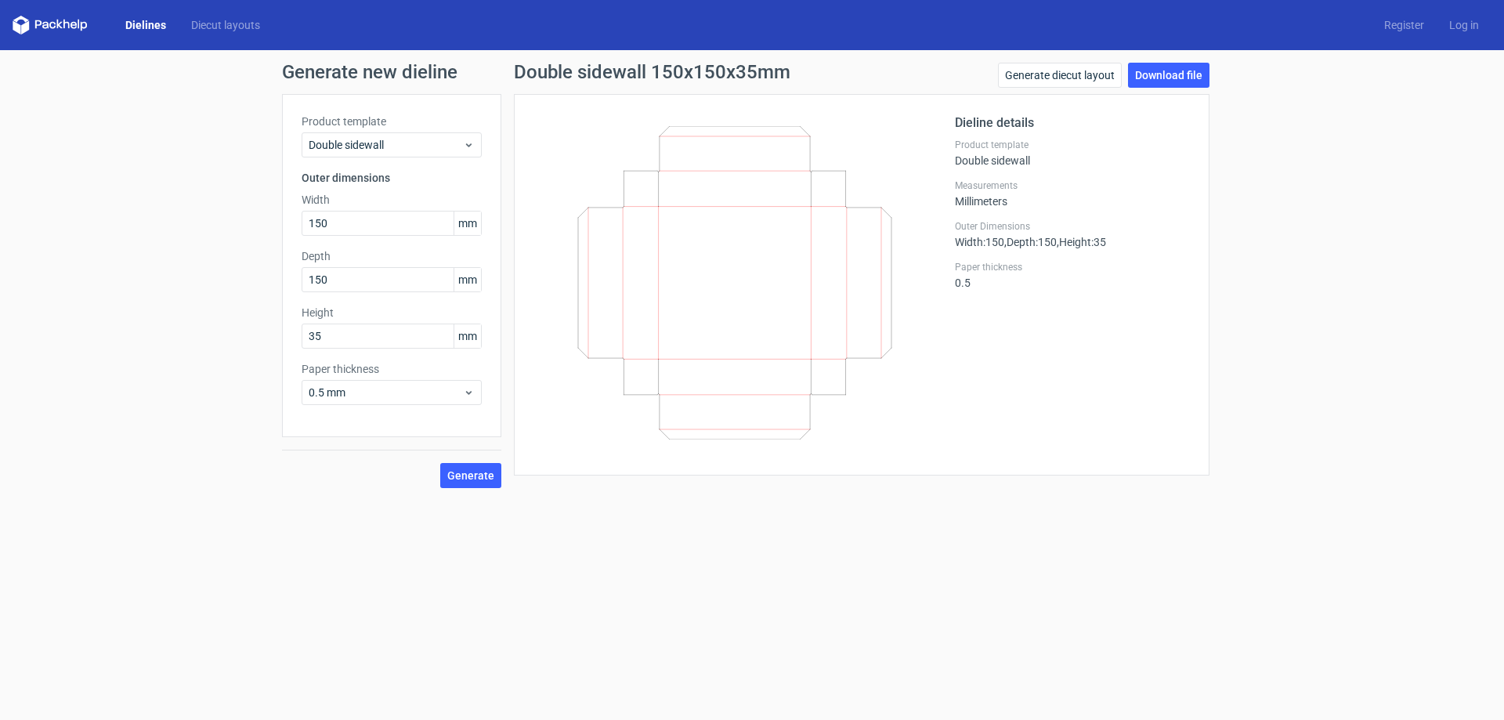
click at [157, 37] on div "Dielines Diecut layouts Register Log in" at bounding box center [752, 25] width 1504 height 50
click at [150, 25] on link "Dielines" at bounding box center [146, 25] width 66 height 16
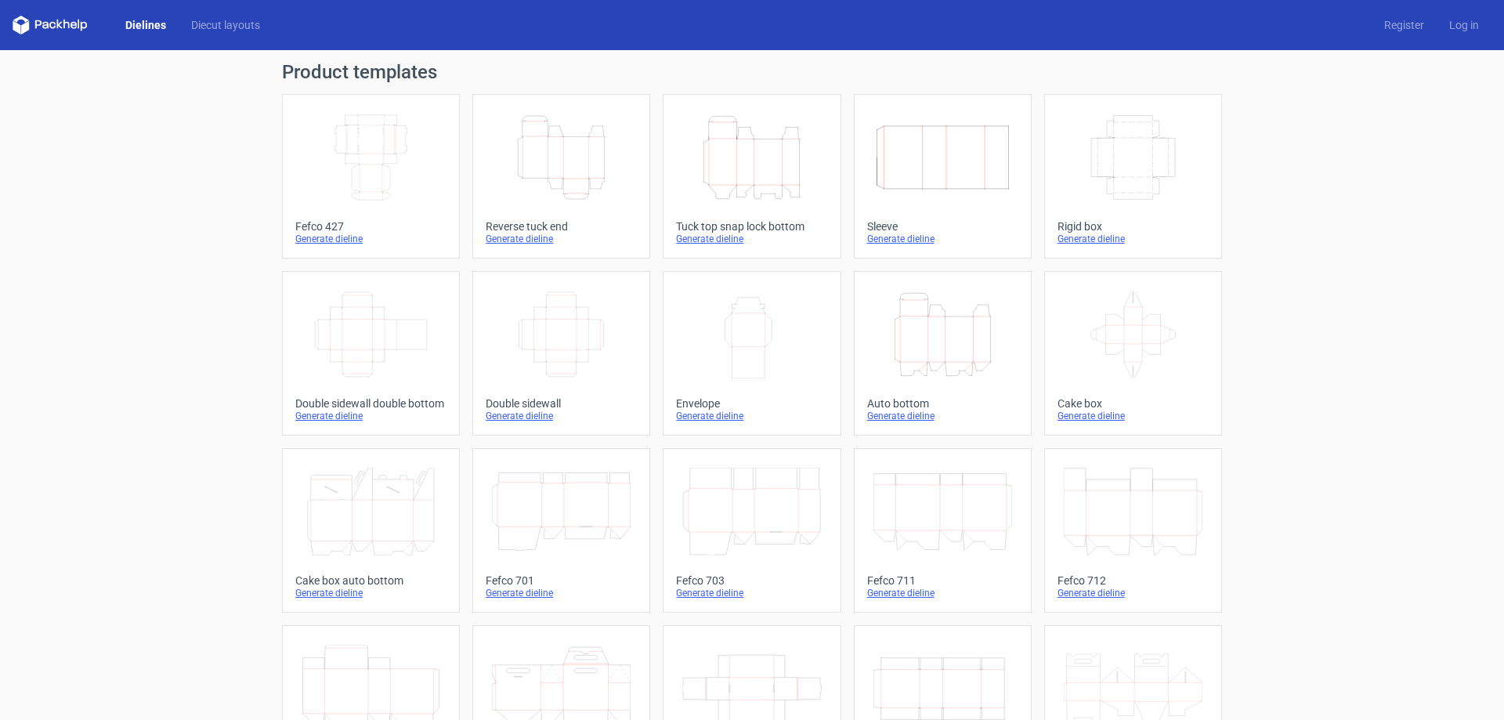
click at [888, 185] on icon "Width Depth Height" at bounding box center [943, 158] width 139 height 88
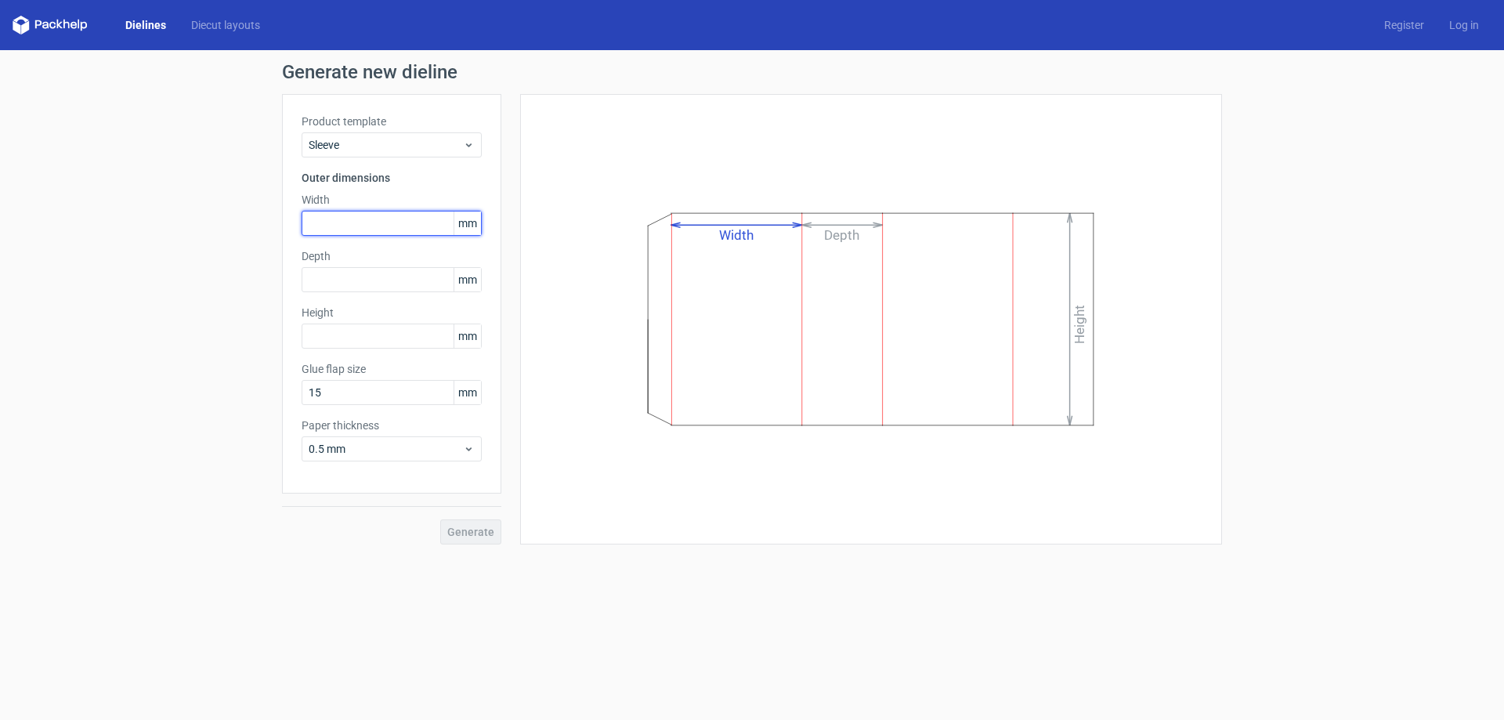
click at [362, 223] on input "text" at bounding box center [392, 223] width 180 height 25
type input "150"
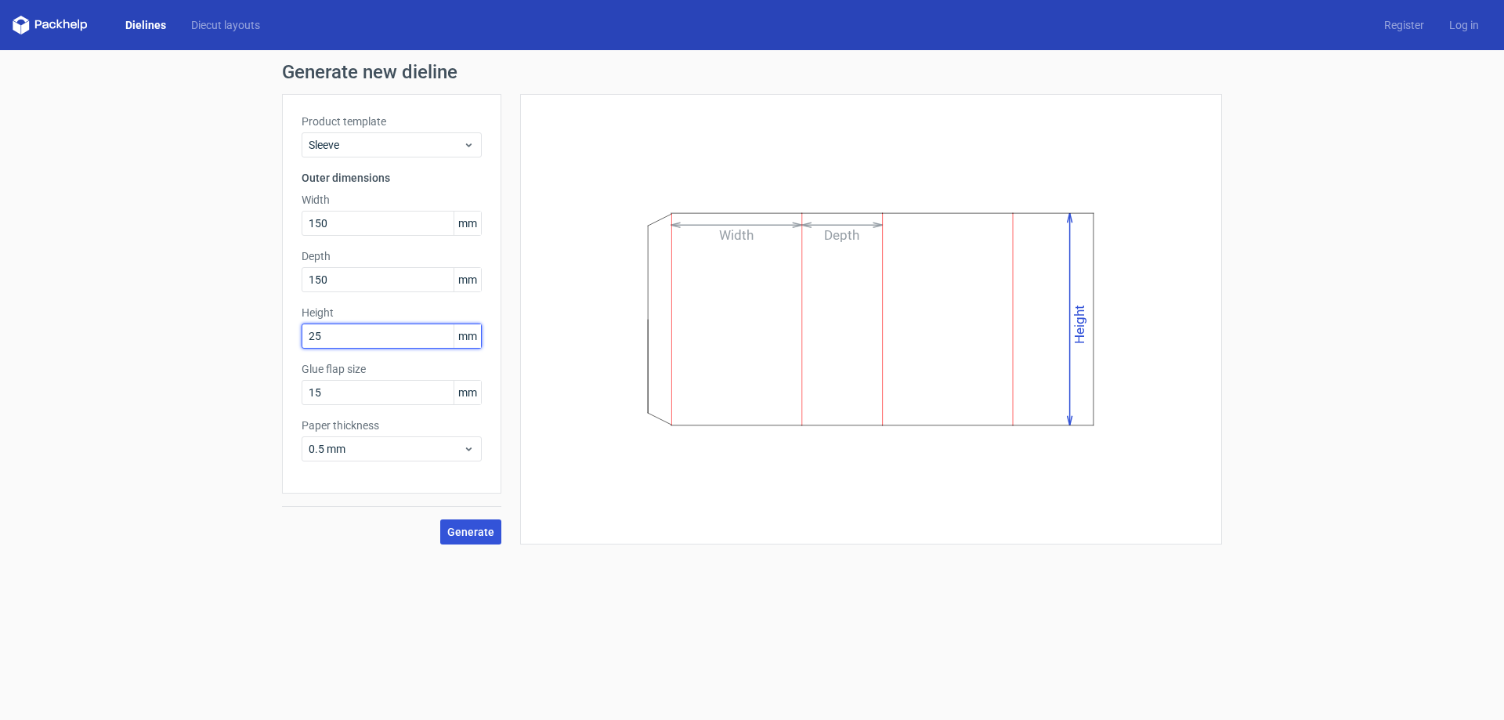
type input "25"
click at [461, 536] on span "Generate" at bounding box center [470, 531] width 47 height 11
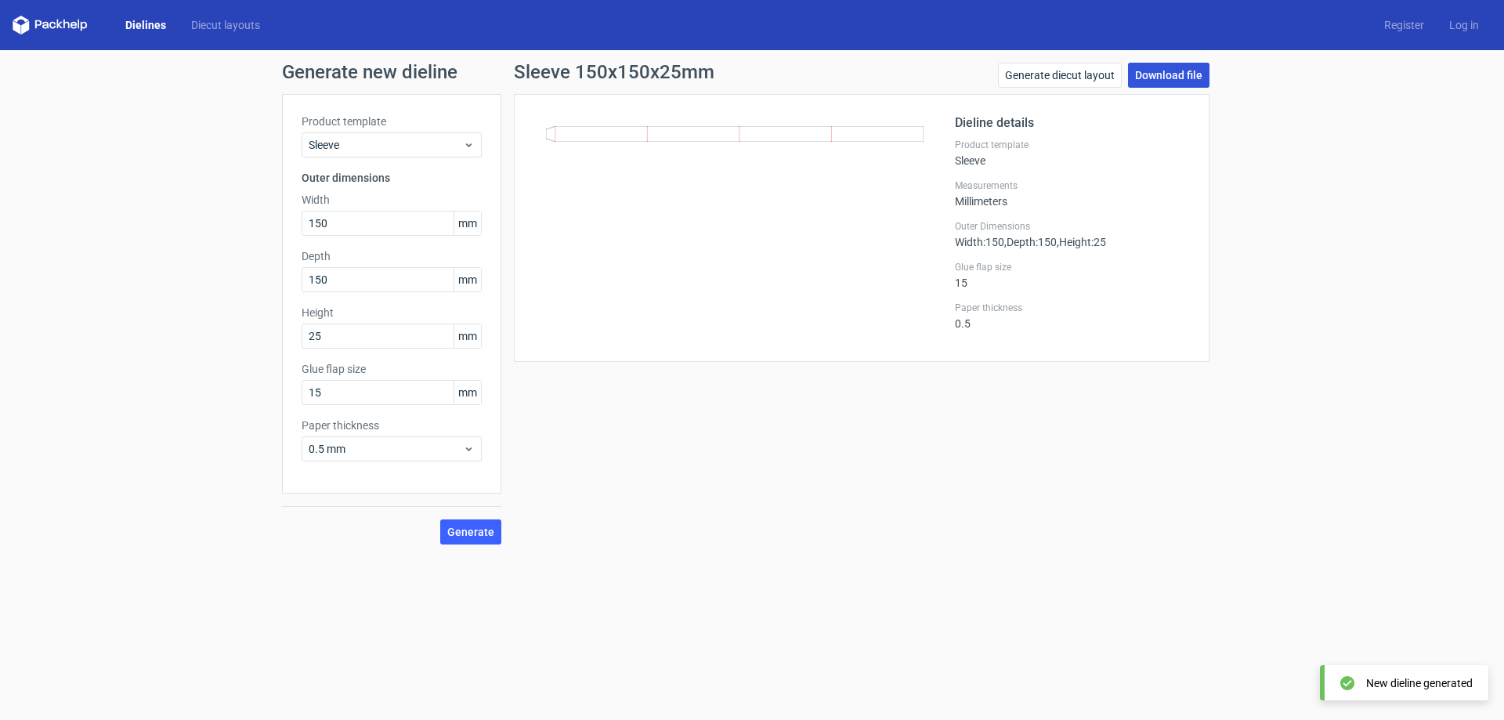
click at [1154, 77] on link "Download file" at bounding box center [1168, 75] width 81 height 25
click at [353, 443] on span "0.5 mm" at bounding box center [386, 449] width 154 height 16
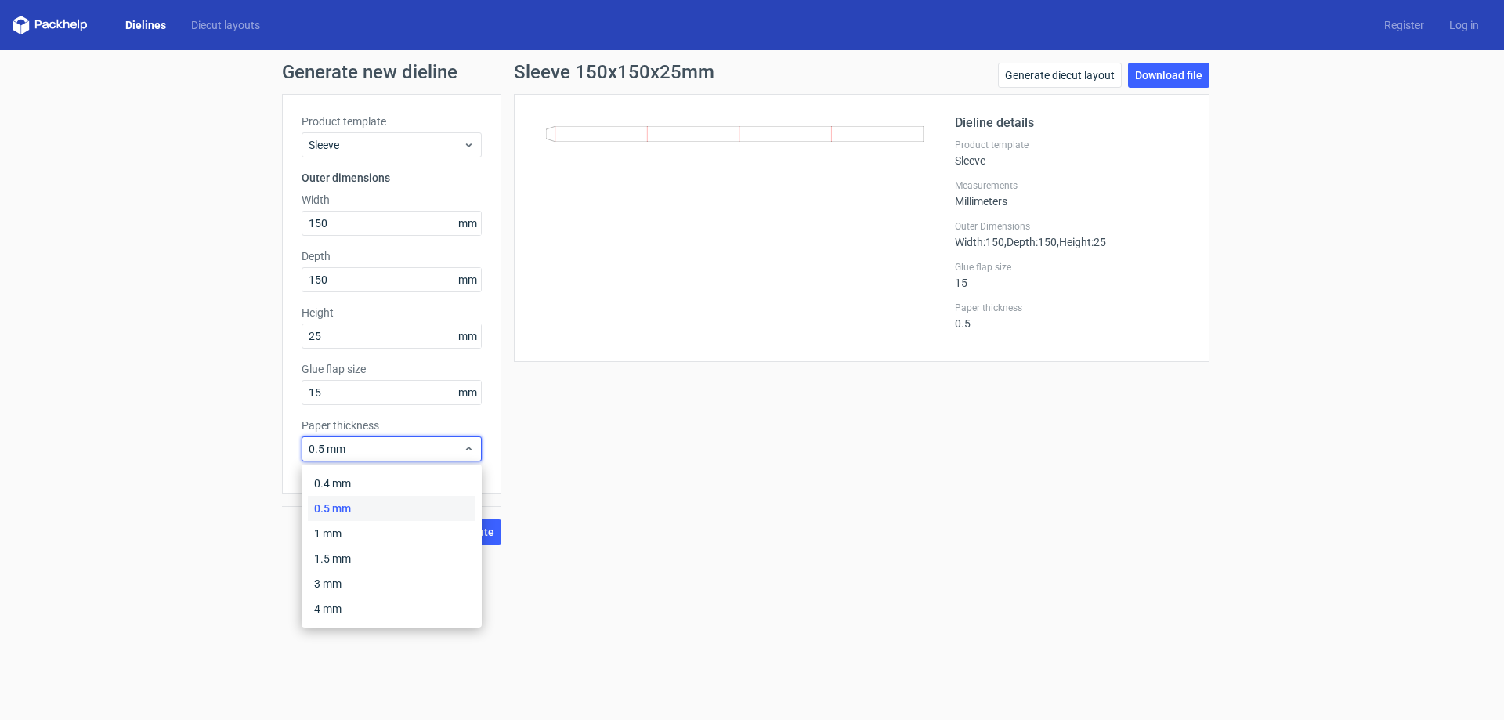
click at [673, 447] on div "Sleeve 150x150x25mm Generate diecut layout Download file Dieline details Produc…" at bounding box center [861, 304] width 721 height 482
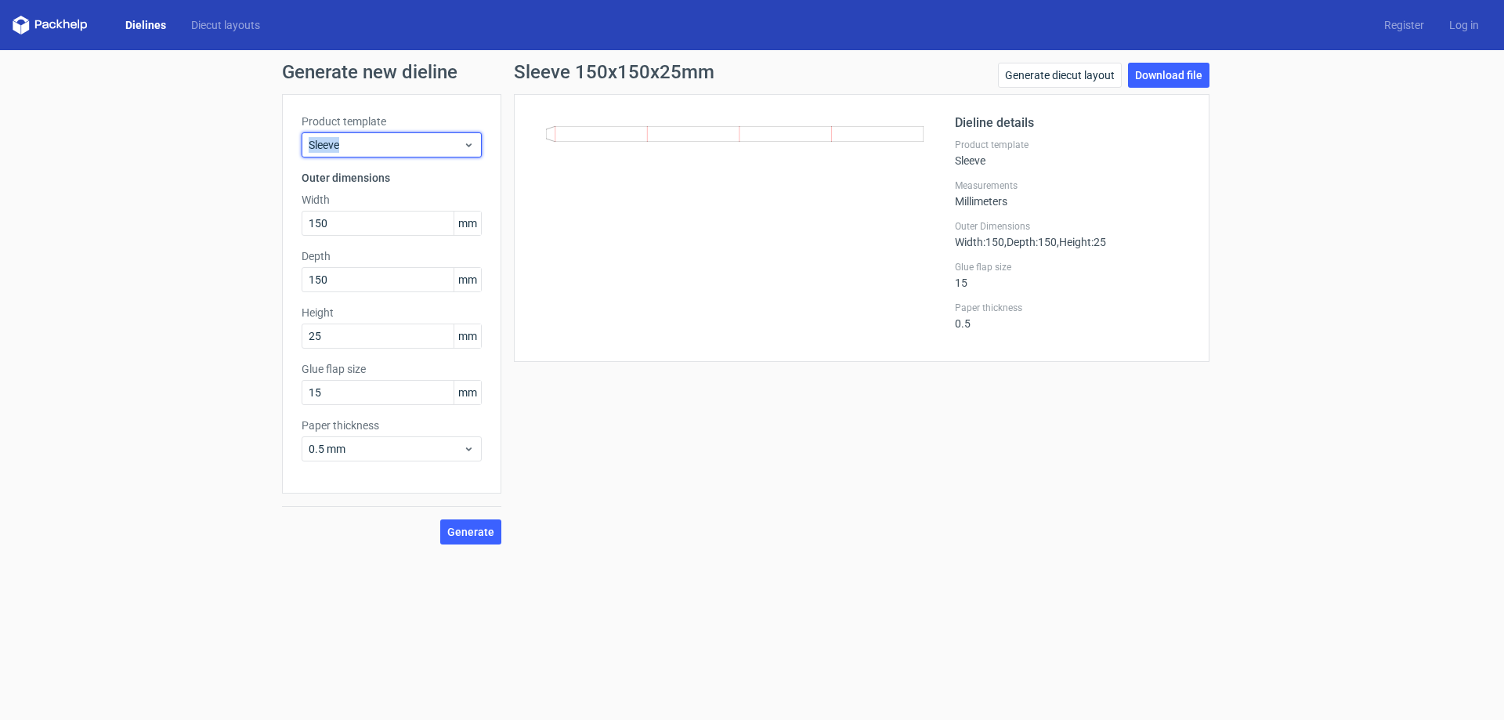
click at [381, 132] on div "Product template Sleeve" at bounding box center [392, 136] width 180 height 44
click at [408, 152] on span "Sleeve" at bounding box center [386, 145] width 154 height 16
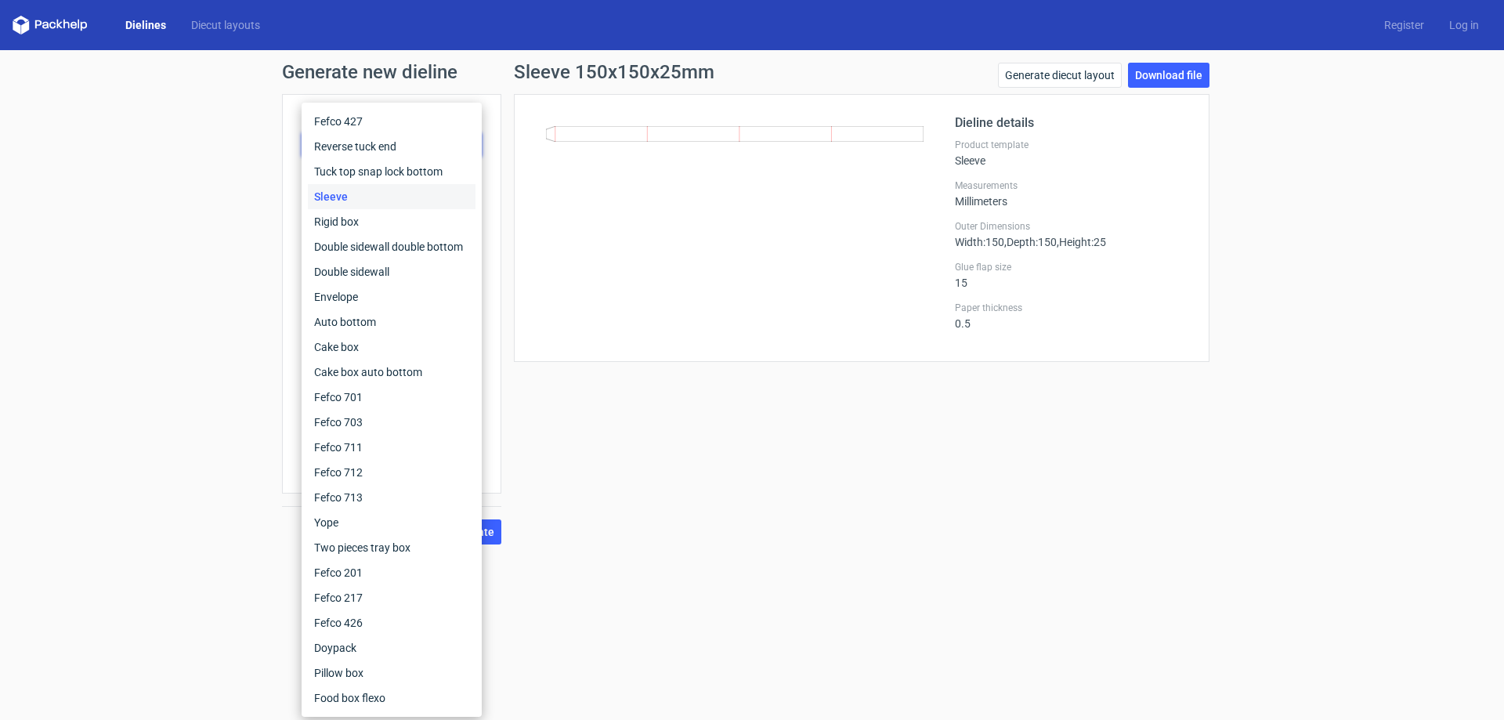
click at [637, 236] on div at bounding box center [744, 228] width 421 height 229
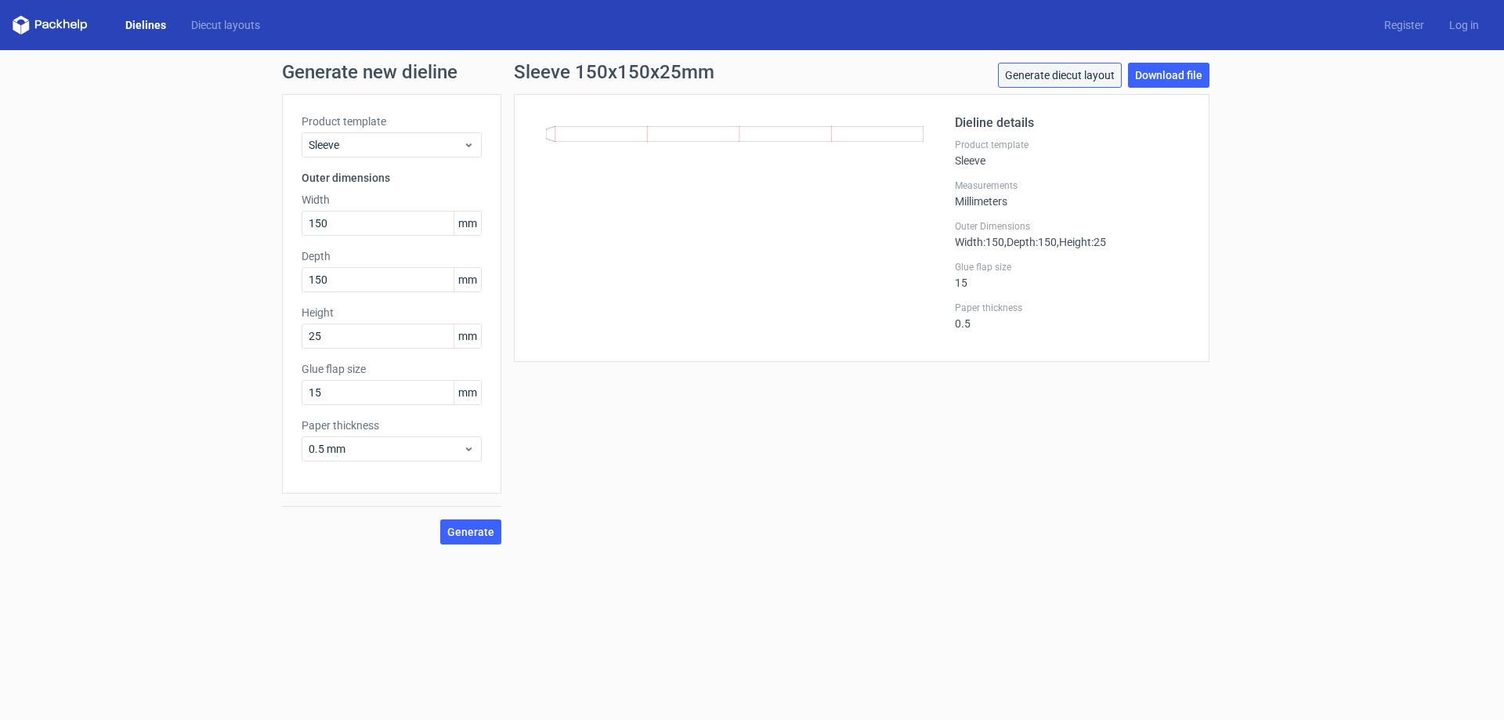
click at [1068, 75] on link "Generate diecut layout" at bounding box center [1060, 75] width 124 height 25
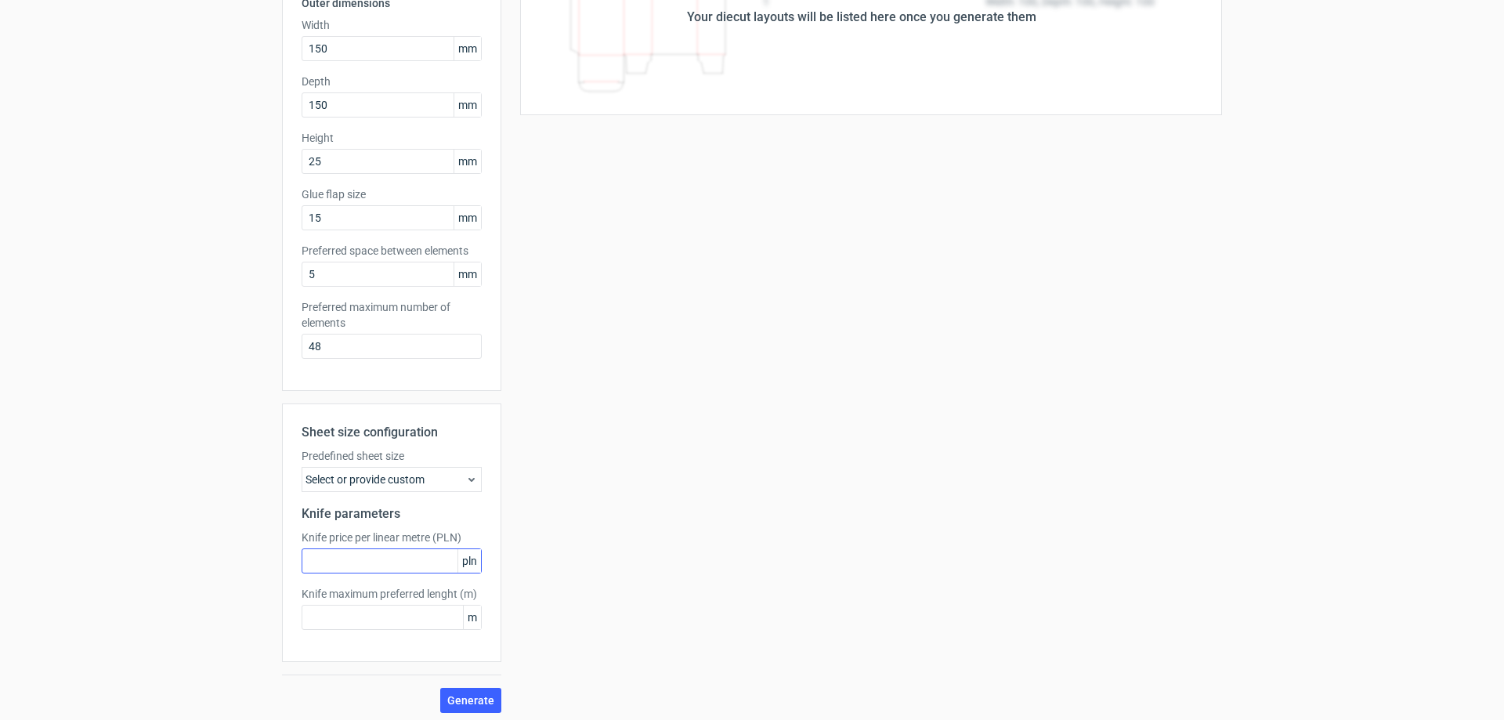
scroll to position [180, 0]
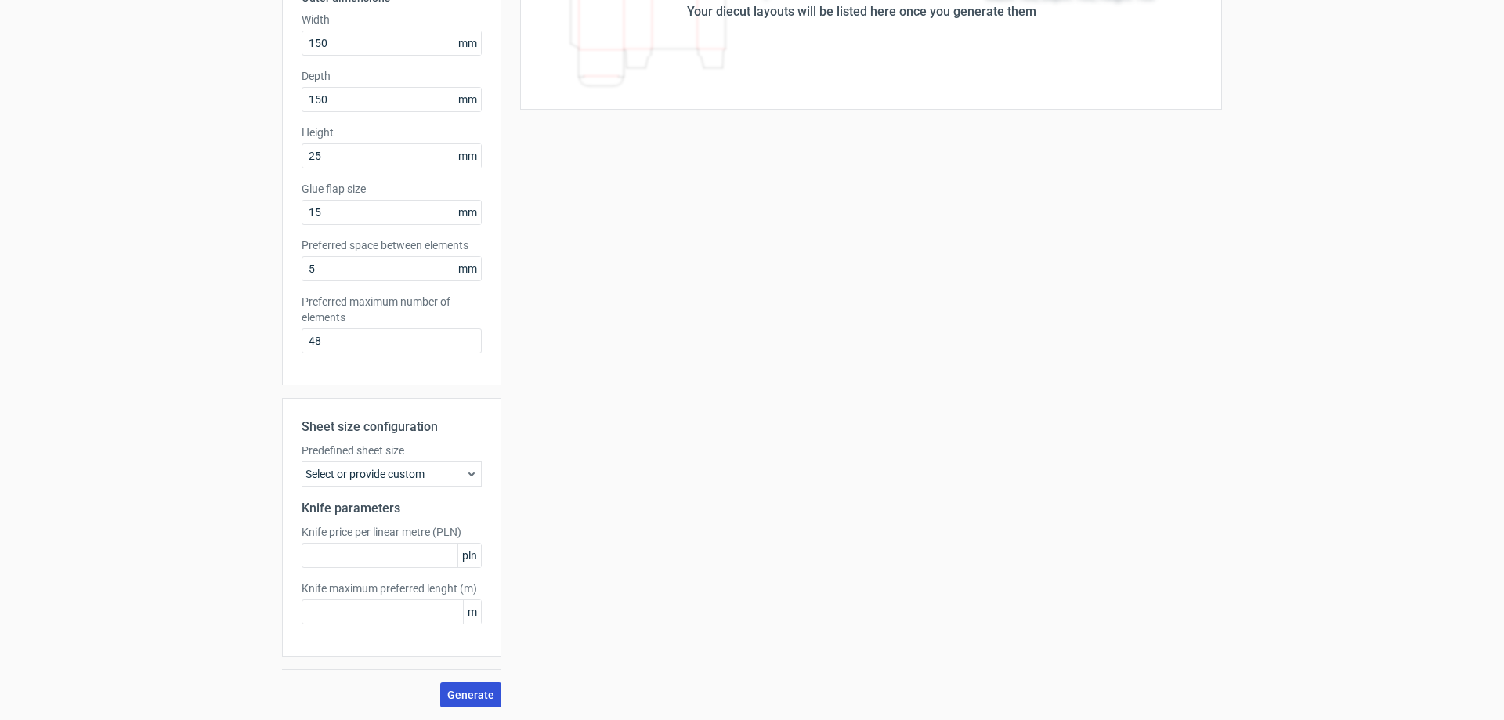
click at [477, 689] on span "Generate" at bounding box center [470, 694] width 47 height 11
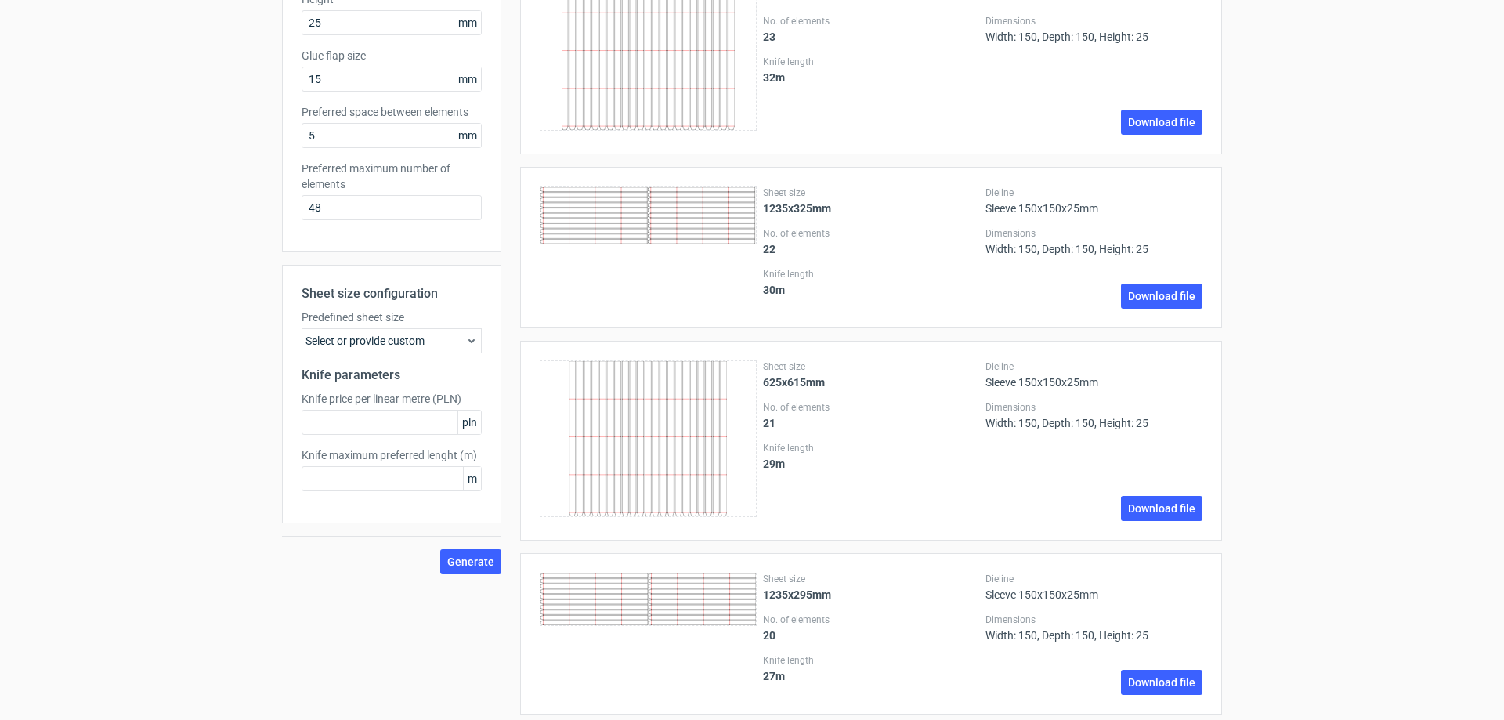
scroll to position [235, 0]
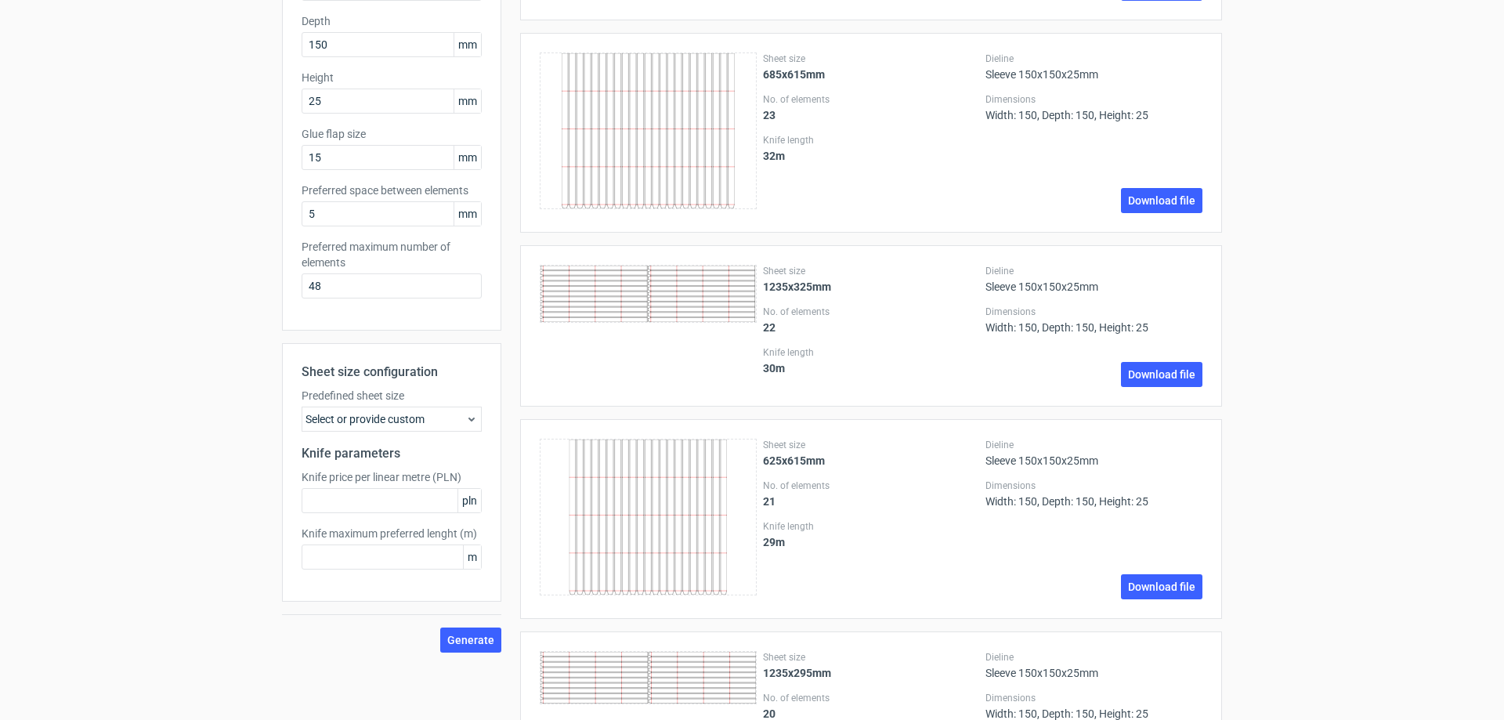
click at [435, 411] on div "Select or provide custom" at bounding box center [392, 419] width 180 height 25
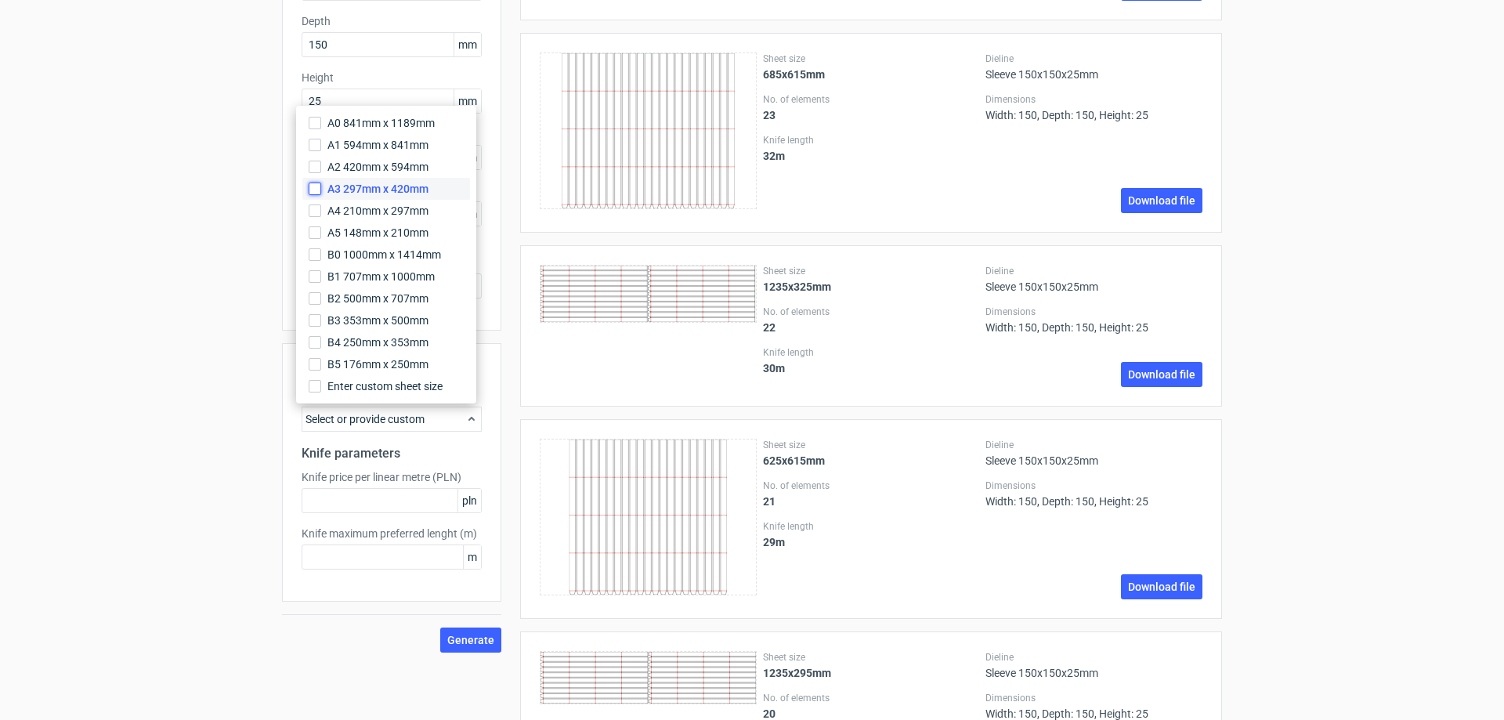
click at [312, 192] on input "A3 297mm x 420mm" at bounding box center [315, 189] width 13 height 13
click at [459, 625] on div "Sheet size configuration Predefined sheet size A3_297mm_x_420mm Knife parameter…" at bounding box center [391, 497] width 219 height 309
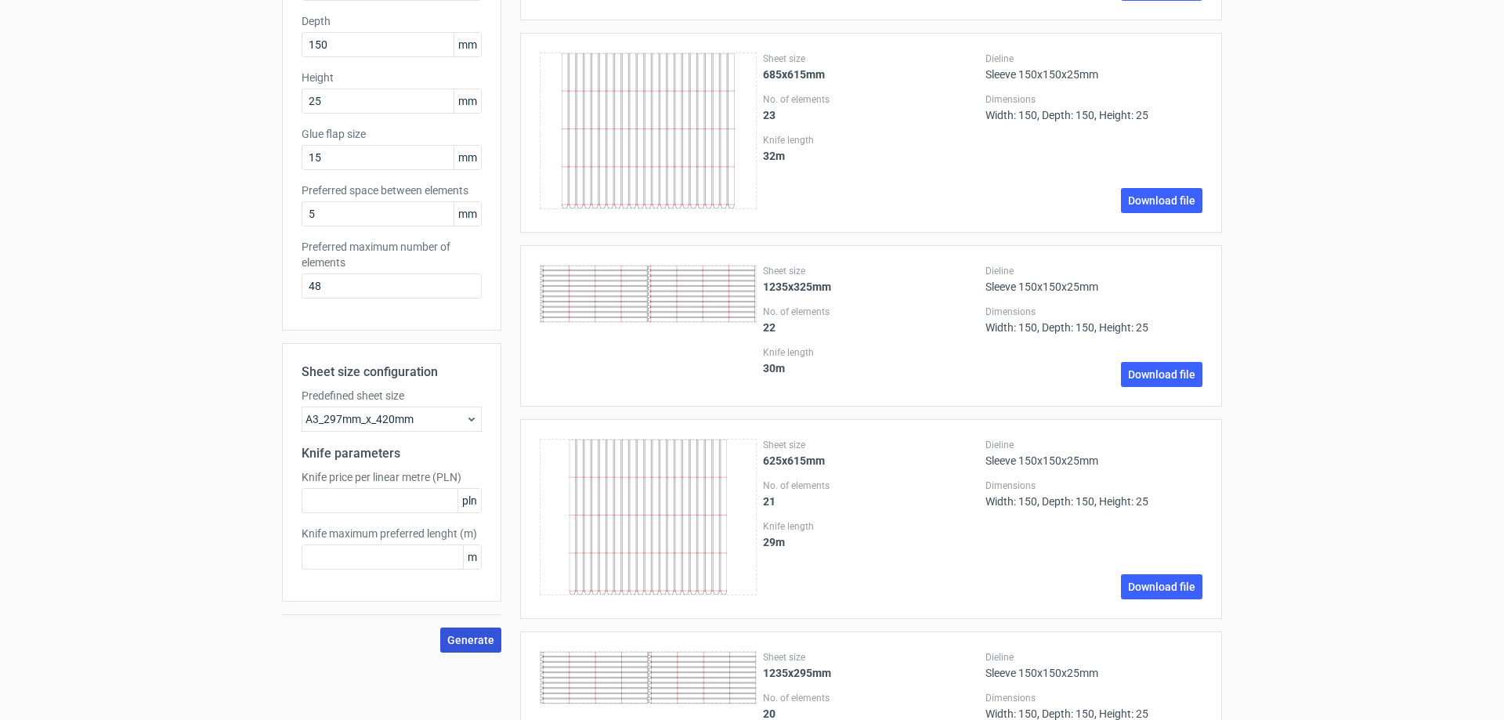
click at [461, 637] on span "Generate" at bounding box center [470, 640] width 47 height 11
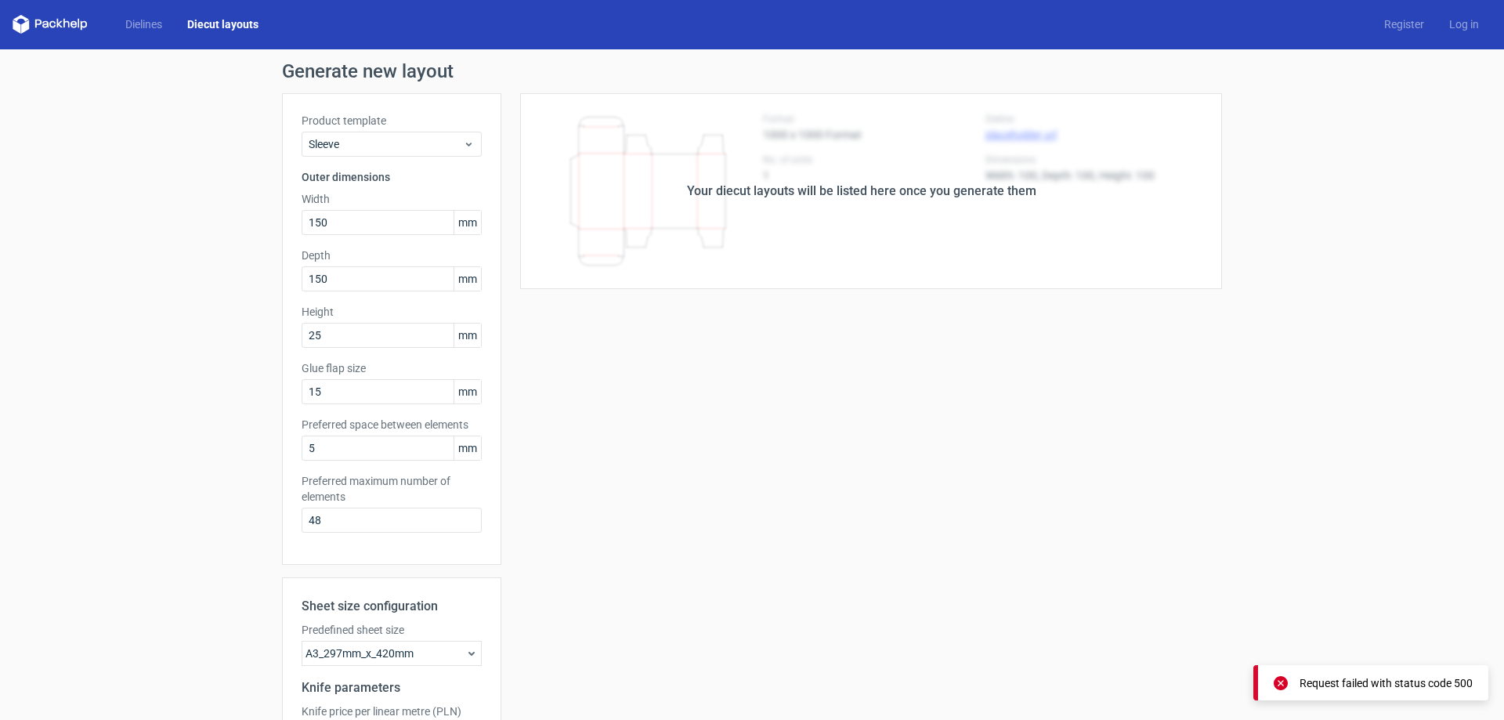
scroll to position [0, 0]
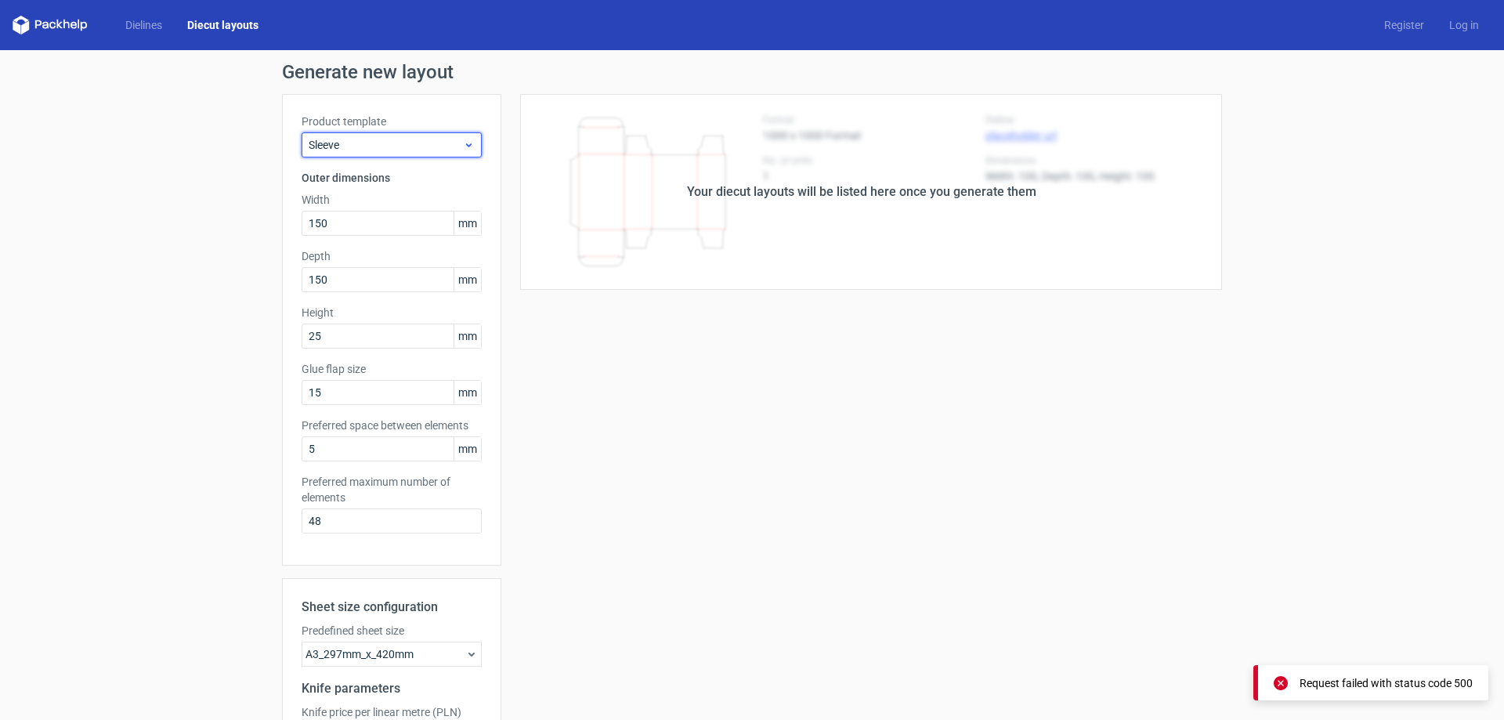
click at [365, 152] on div "Sleeve" at bounding box center [392, 144] width 180 height 25
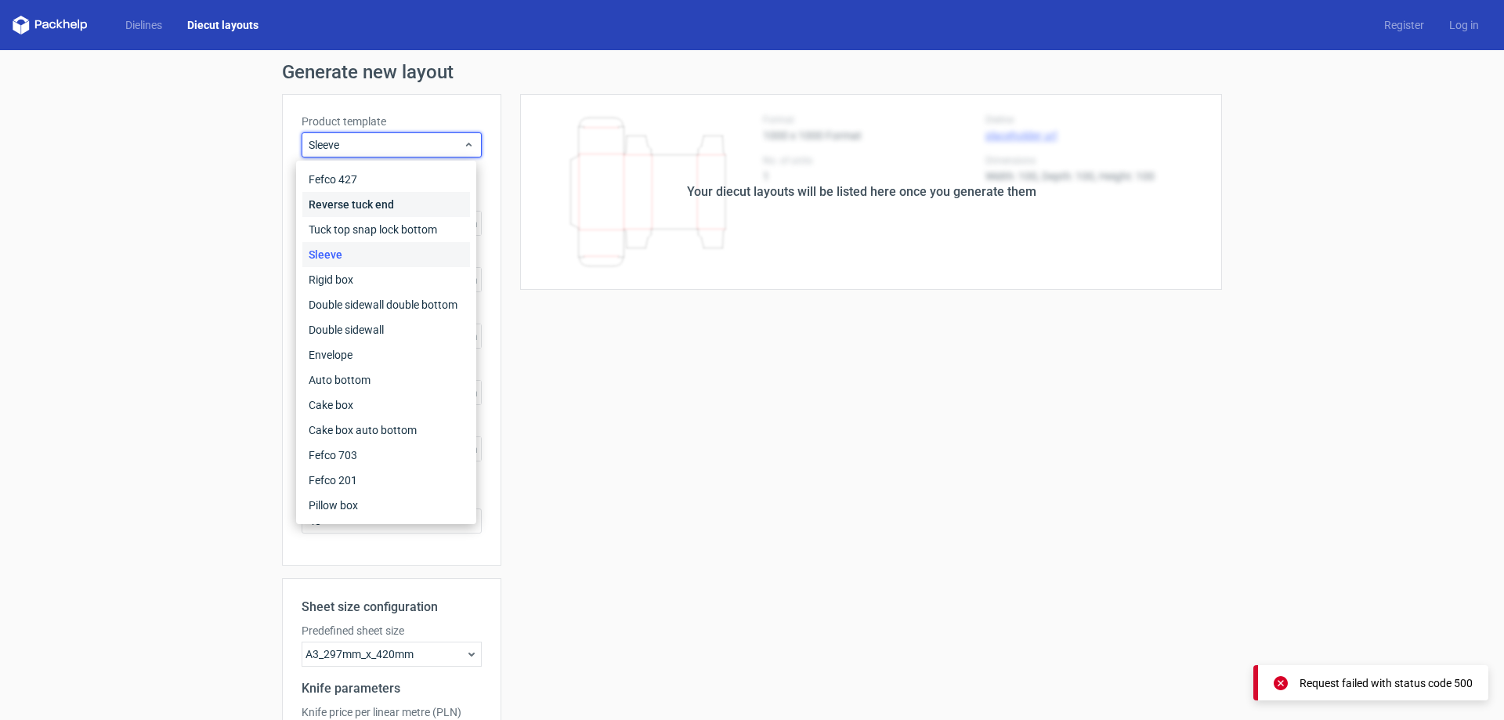
click at [379, 209] on div "Reverse tuck end" at bounding box center [386, 204] width 168 height 25
